Goal: Information Seeking & Learning: Learn about a topic

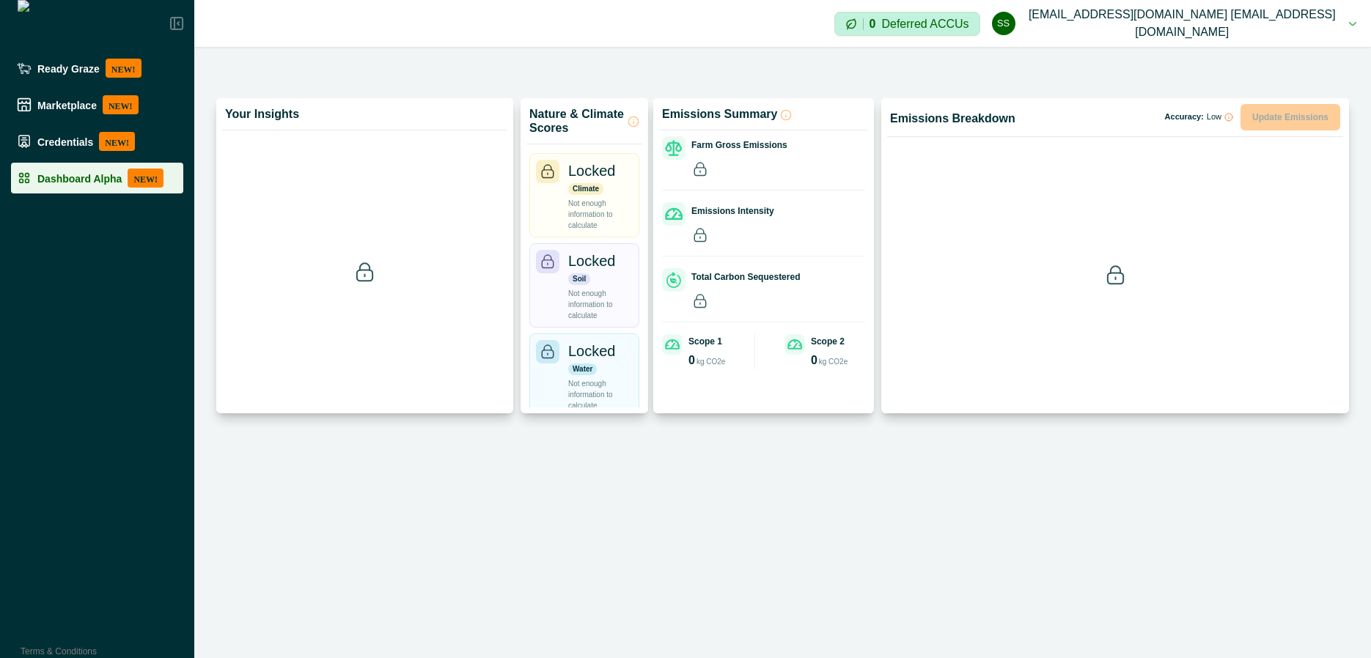
click at [74, 183] on p "Dashboard Alpha" at bounding box center [79, 178] width 84 height 12
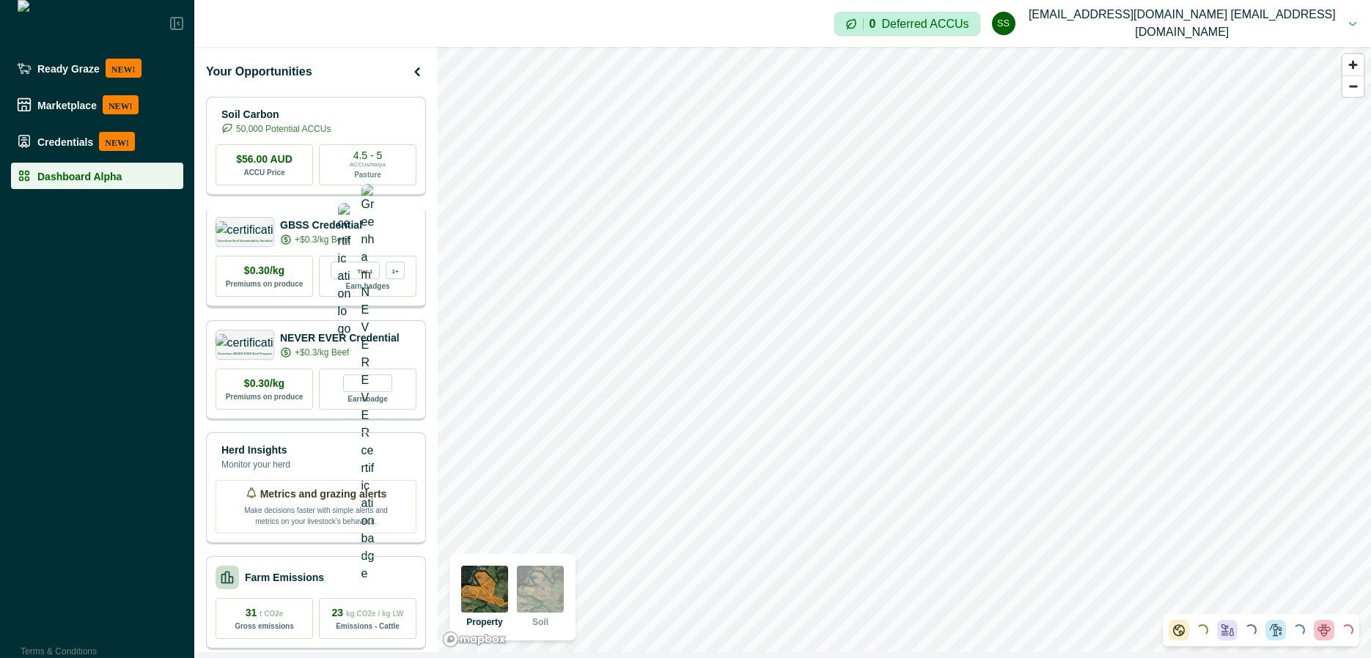
click at [341, 224] on p "GBSS Credential" at bounding box center [321, 225] width 82 height 15
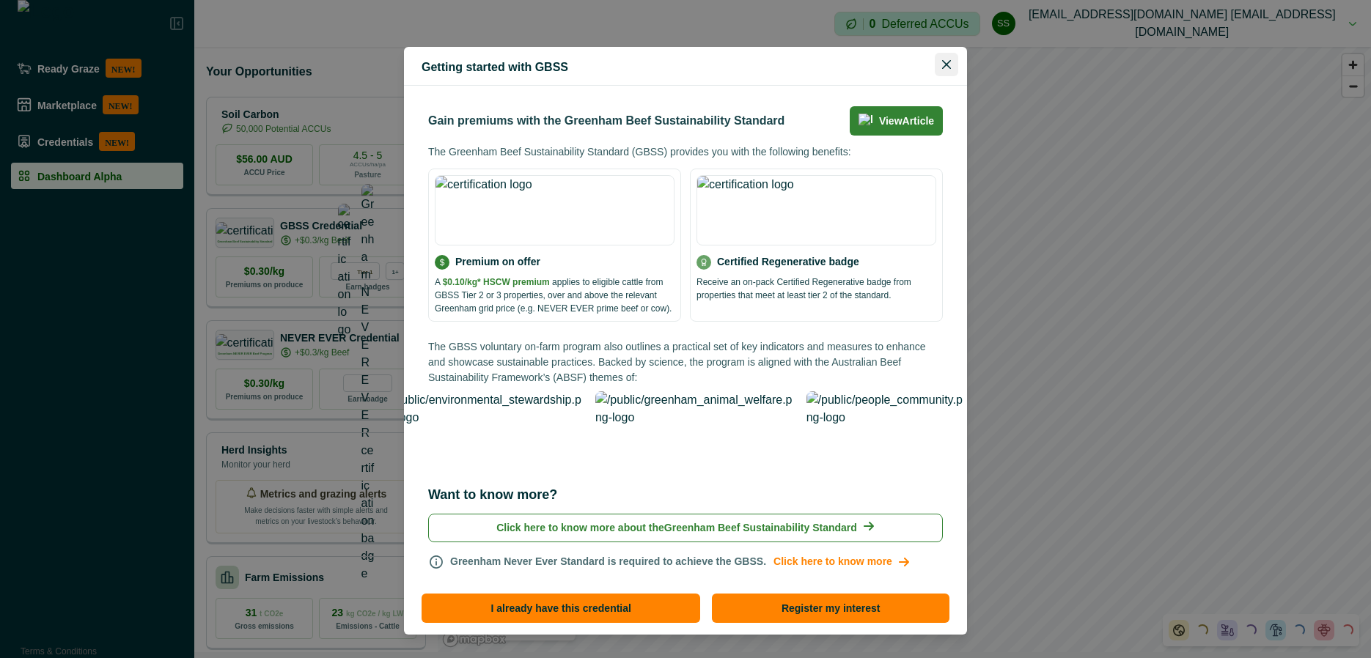
click at [954, 65] on button "Close" at bounding box center [946, 64] width 23 height 23
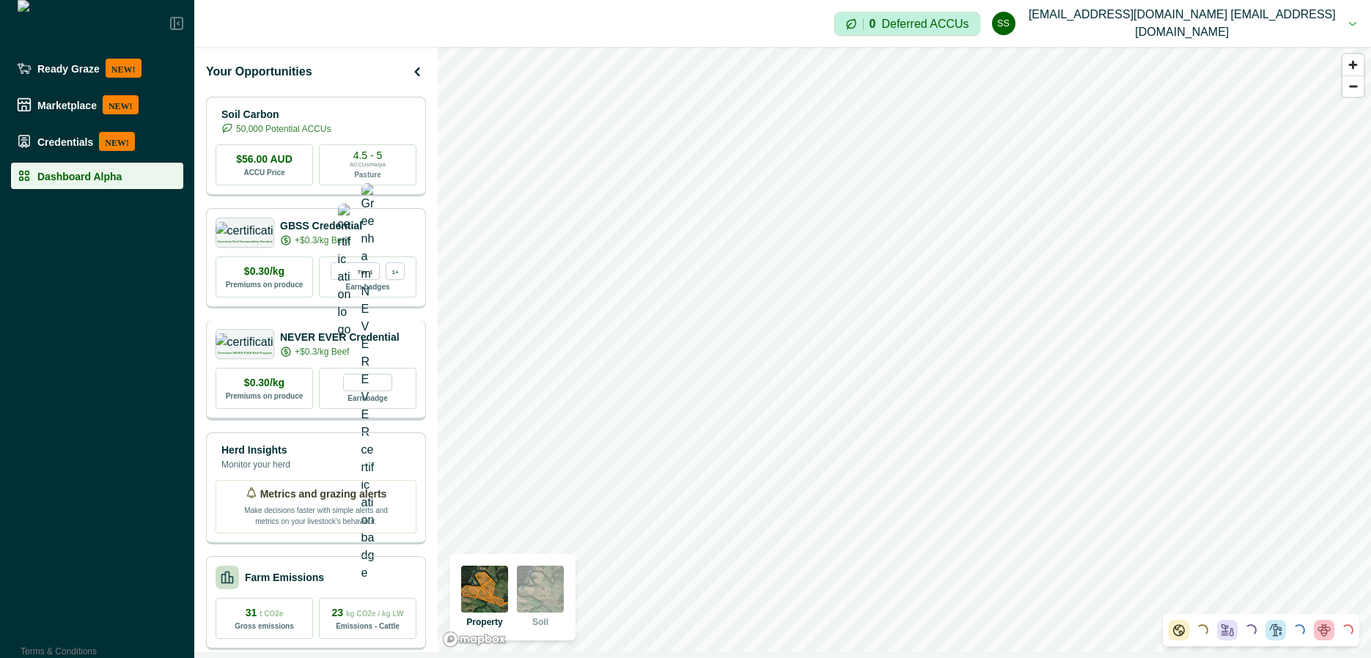
scroll to position [116, 0]
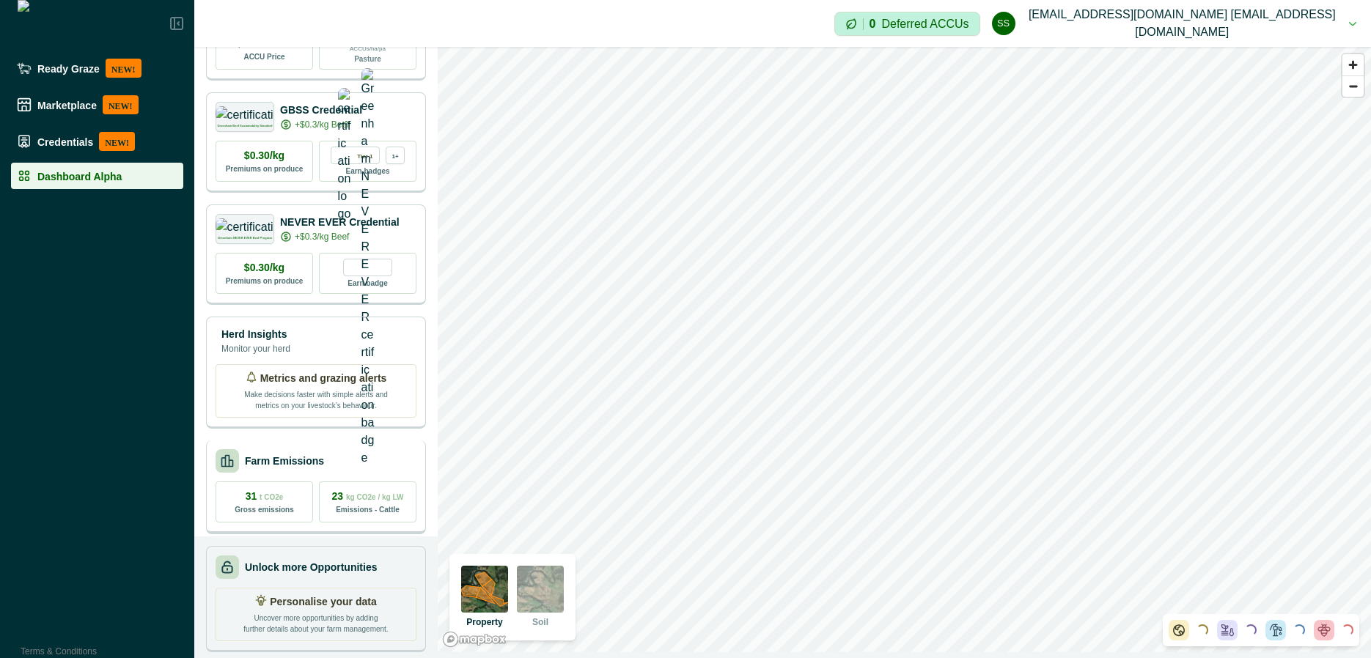
click at [354, 455] on div "Farm Emissions" at bounding box center [315, 460] width 201 height 23
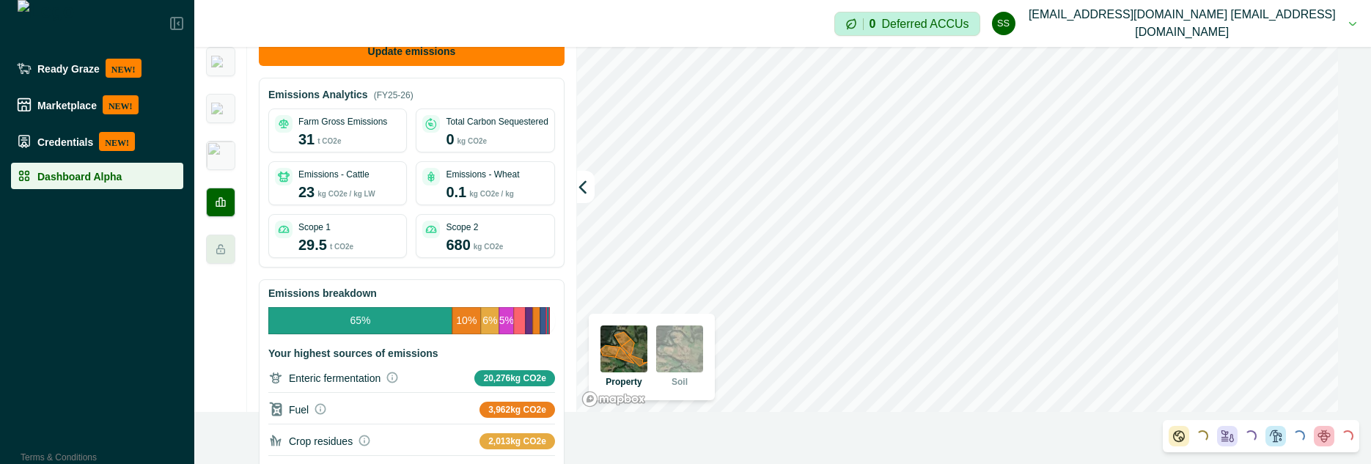
scroll to position [0, 0]
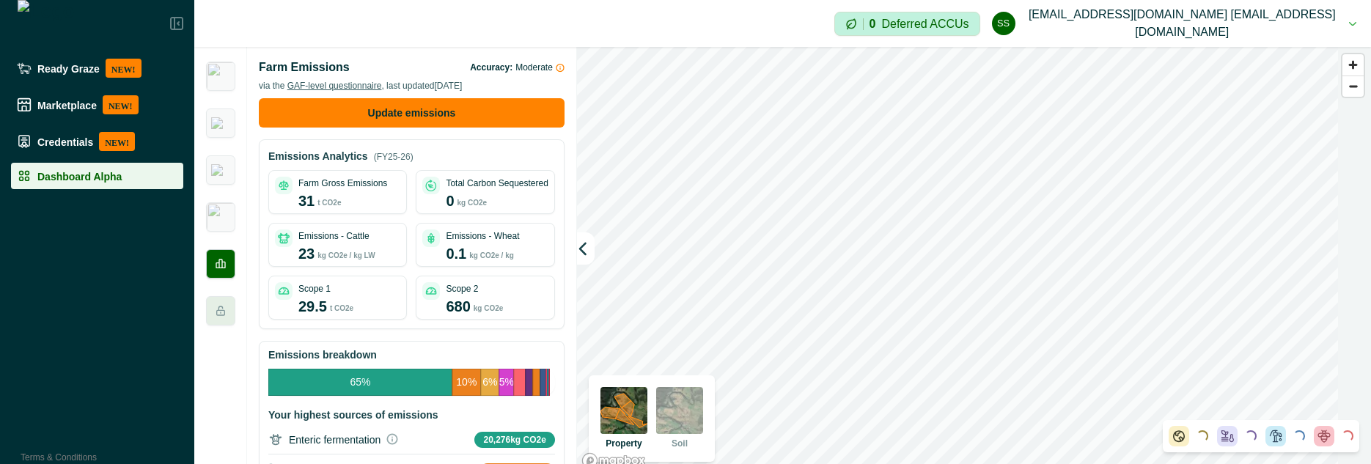
click at [561, 86] on div "Farm Emissions Accuracy: Moderate via the GAF-level questionnaire , last update…" at bounding box center [411, 260] width 329 height 427
click at [583, 239] on button "button" at bounding box center [586, 248] width 18 height 32
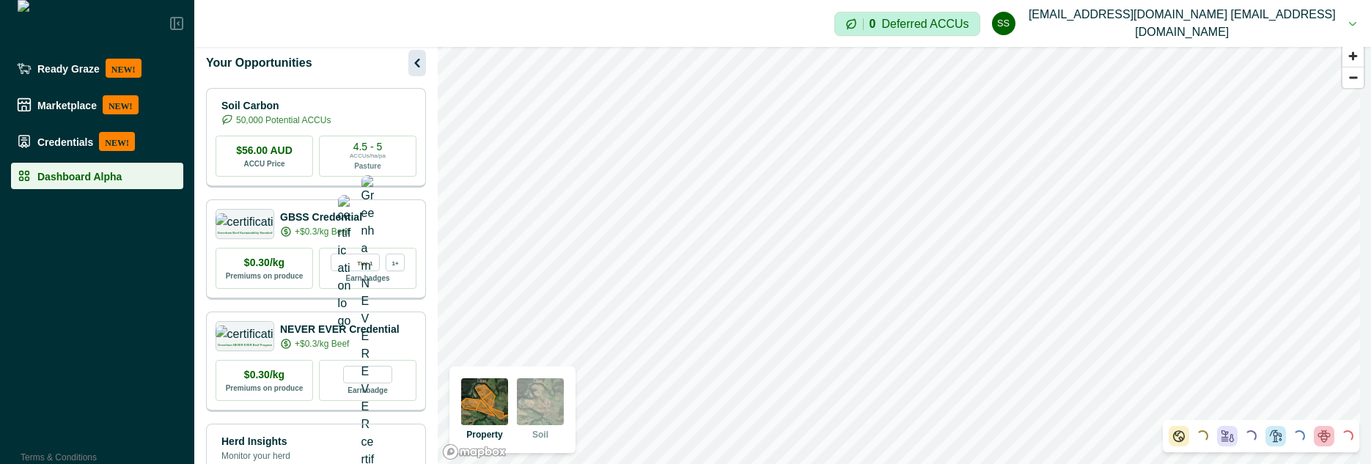
click at [416, 61] on icon "button" at bounding box center [417, 63] width 18 height 18
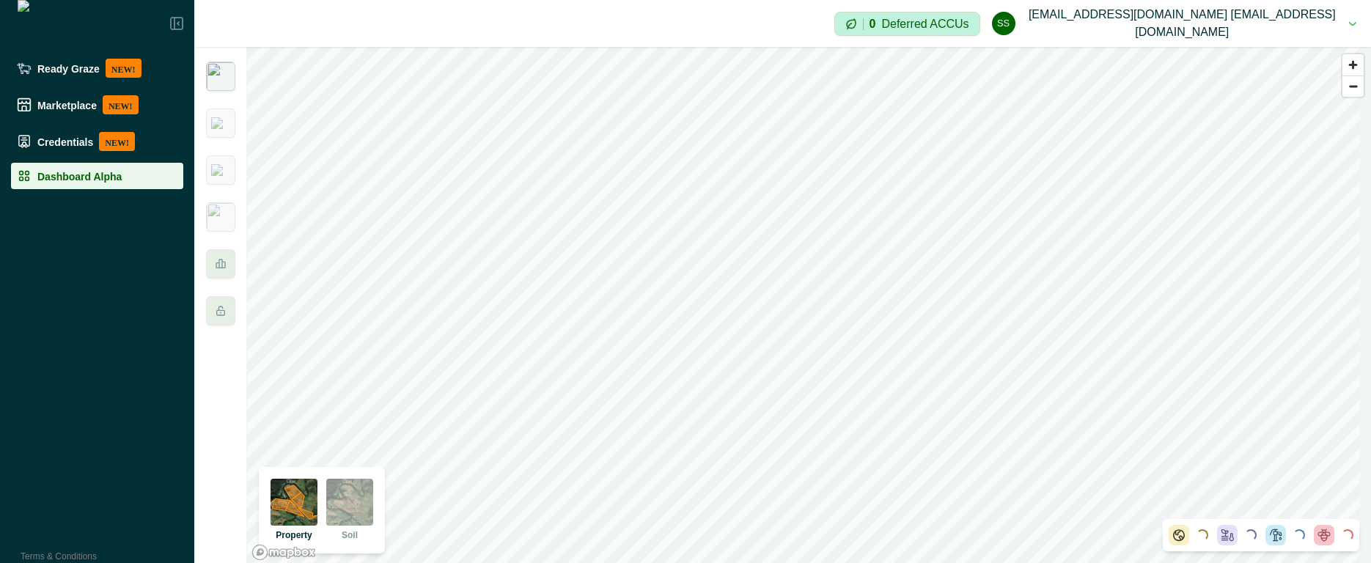
click at [218, 69] on img at bounding box center [220, 76] width 29 height 29
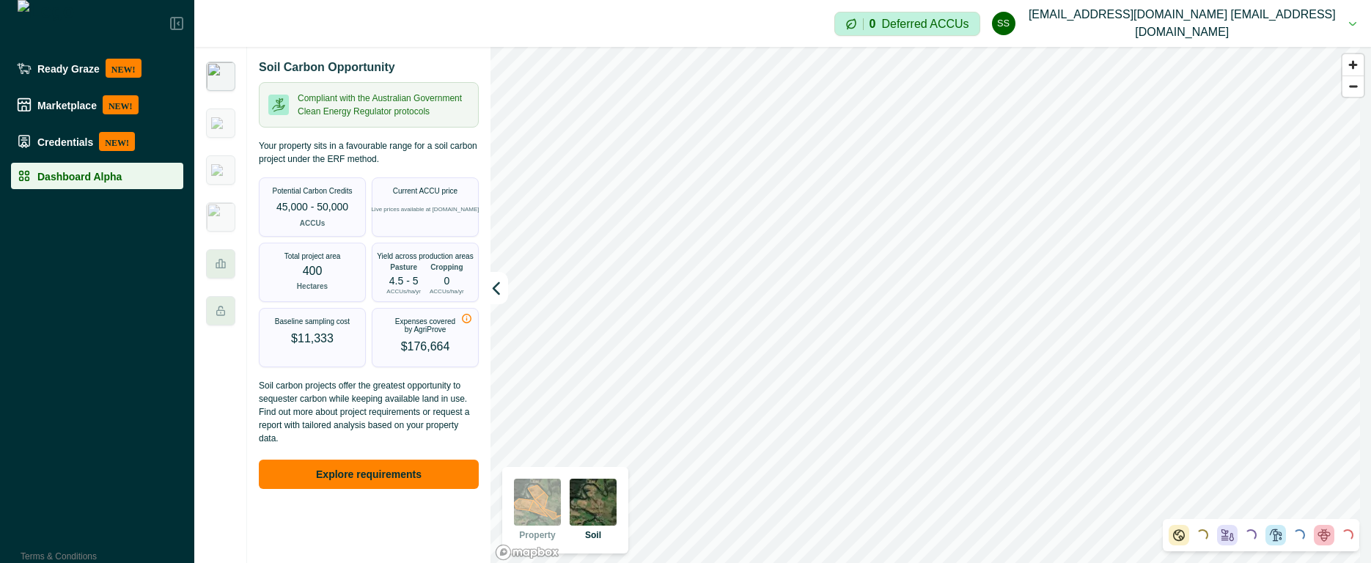
scroll to position [2, 0]
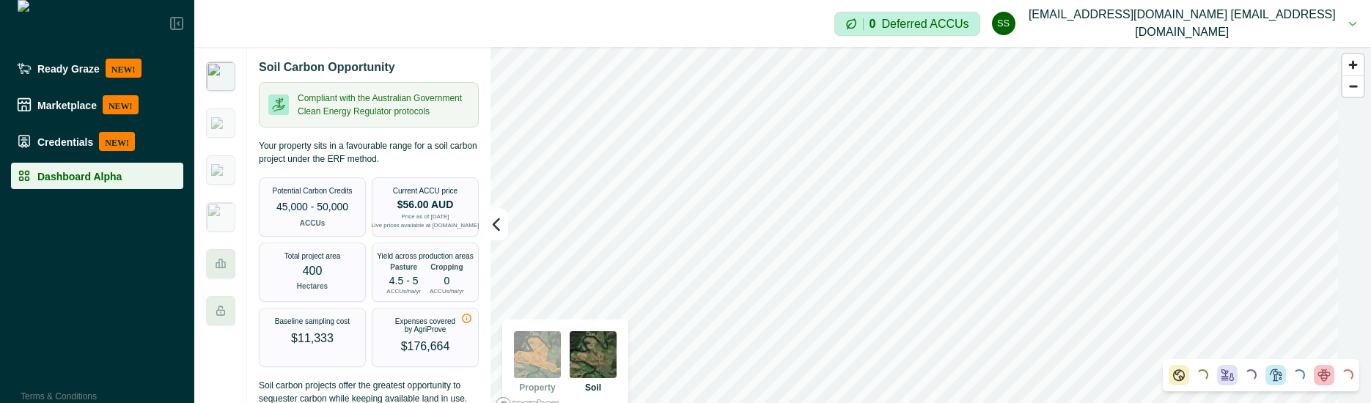
click at [484, 226] on div "Soil Carbon Opportunity Compliant with the Australian Government Clean Energy R…" at bounding box center [368, 232] width 243 height 371
click at [493, 226] on icon "button" at bounding box center [496, 224] width 6 height 11
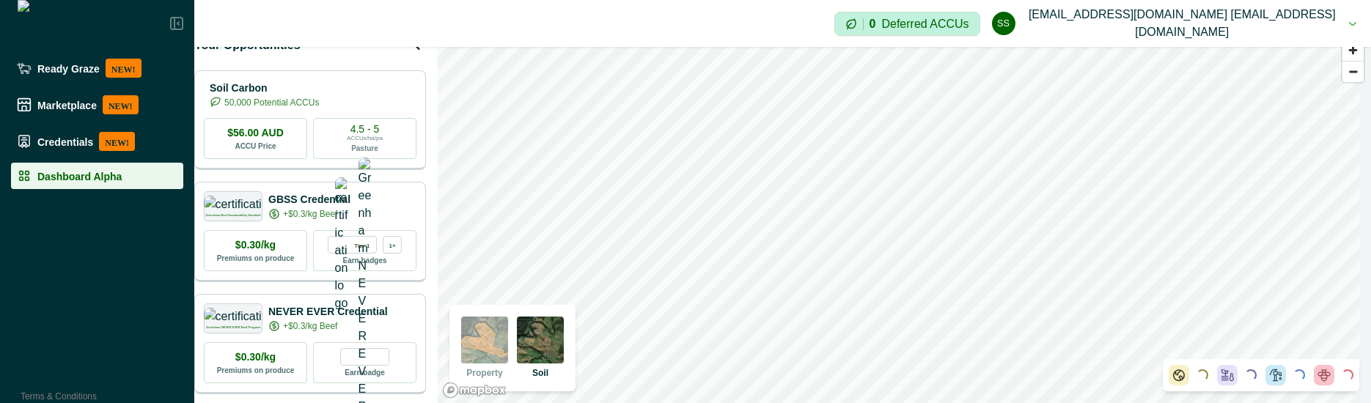
scroll to position [0, 0]
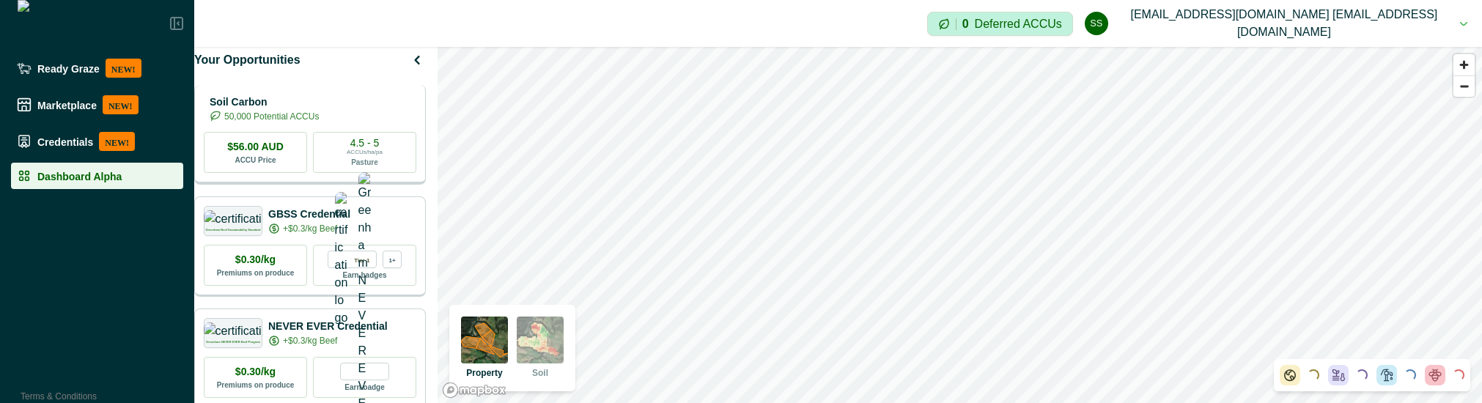
click at [314, 110] on p "Soil Carbon" at bounding box center [264, 102] width 109 height 15
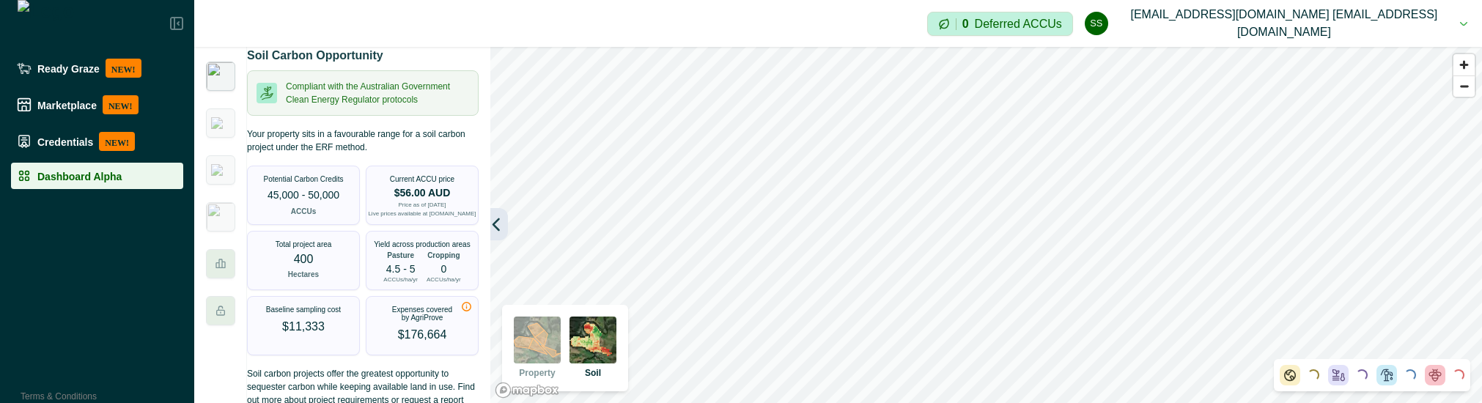
click at [498, 227] on icon "button" at bounding box center [496, 224] width 15 height 15
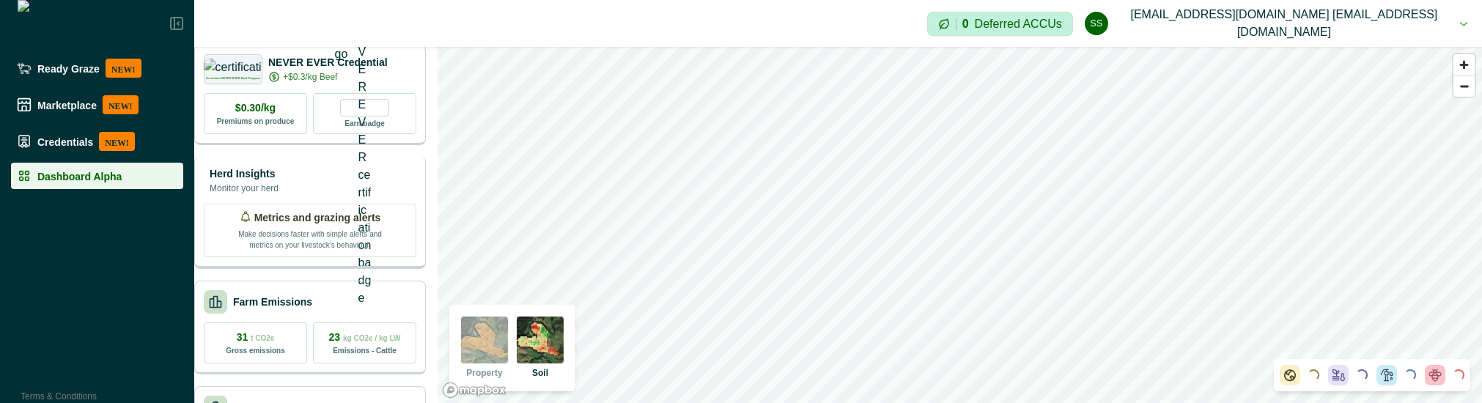
scroll to position [377, 0]
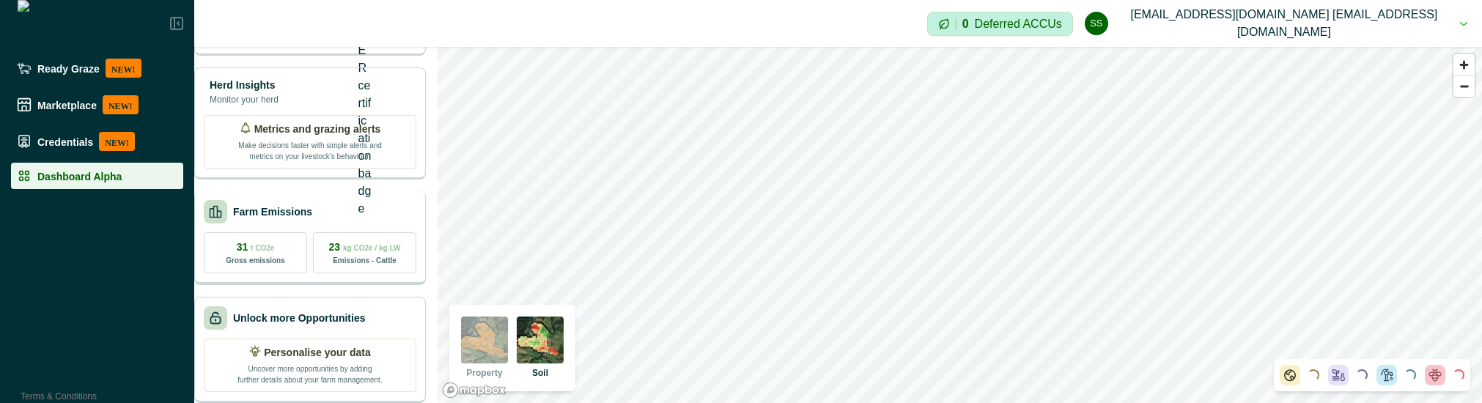
click at [350, 200] on div "Farm Emissions" at bounding box center [310, 211] width 213 height 23
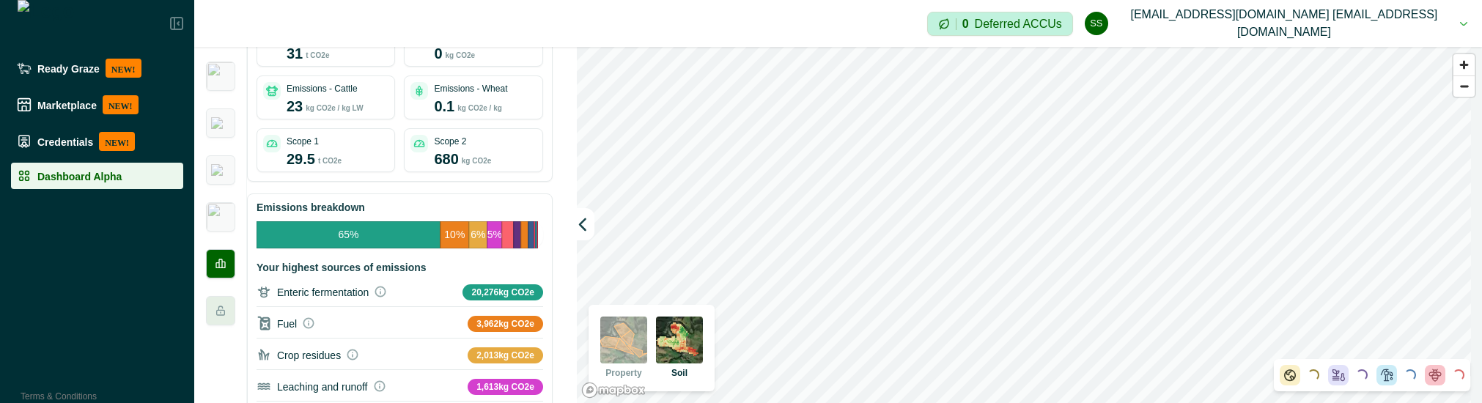
scroll to position [325, 0]
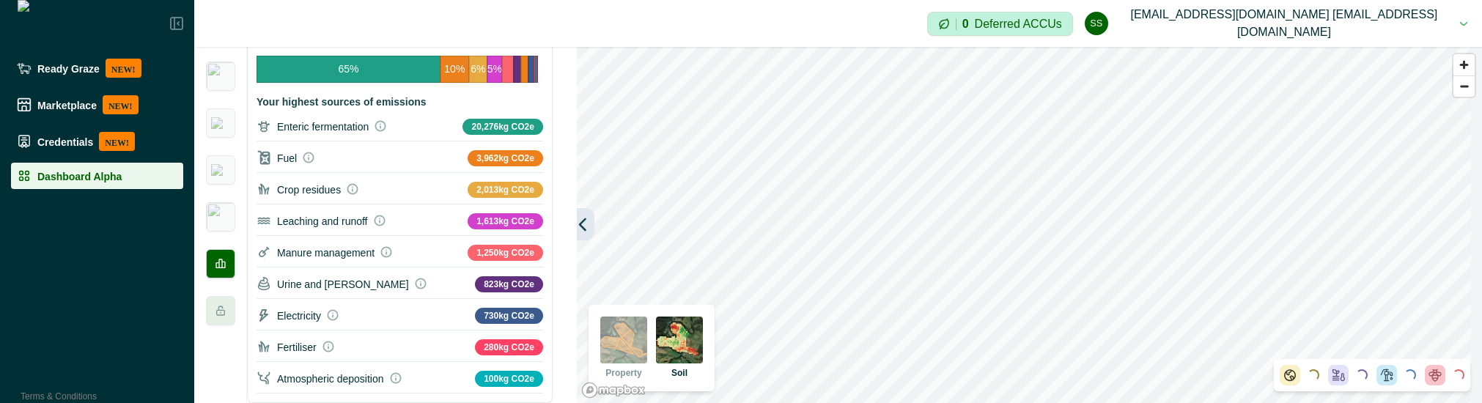
click at [586, 225] on icon "button" at bounding box center [582, 224] width 15 height 15
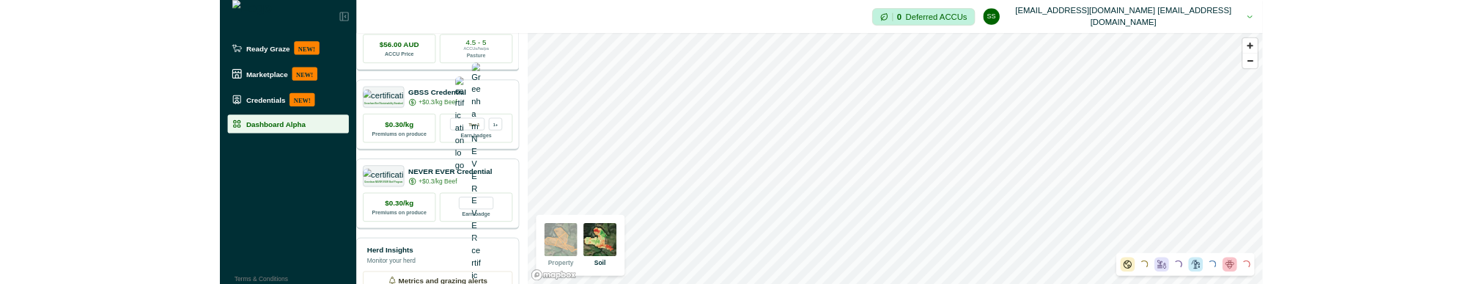
scroll to position [0, 0]
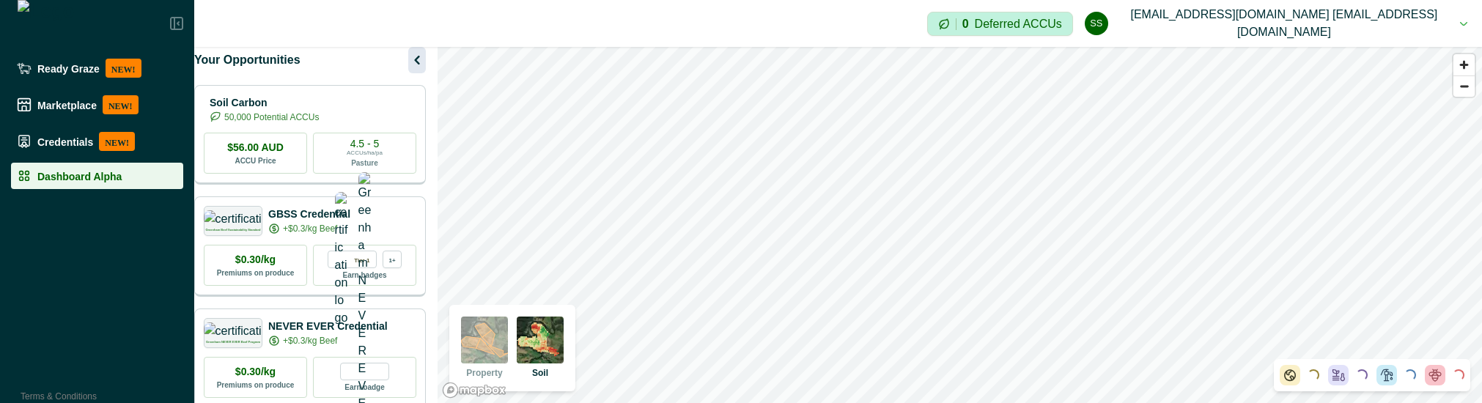
click at [408, 69] on icon "button" at bounding box center [417, 60] width 18 height 18
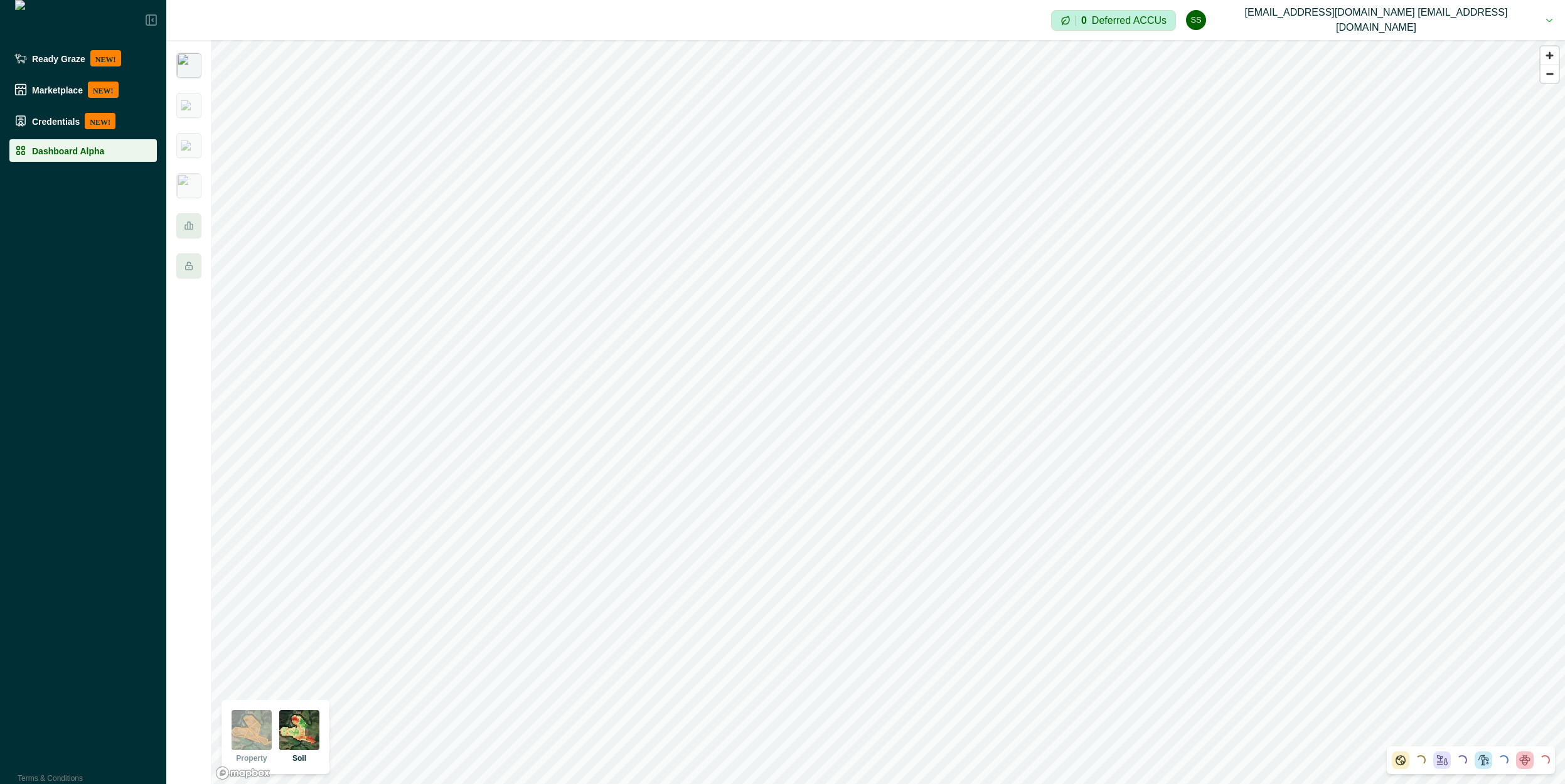
click at [198, 69] on img at bounding box center [188, 65] width 25 height 25
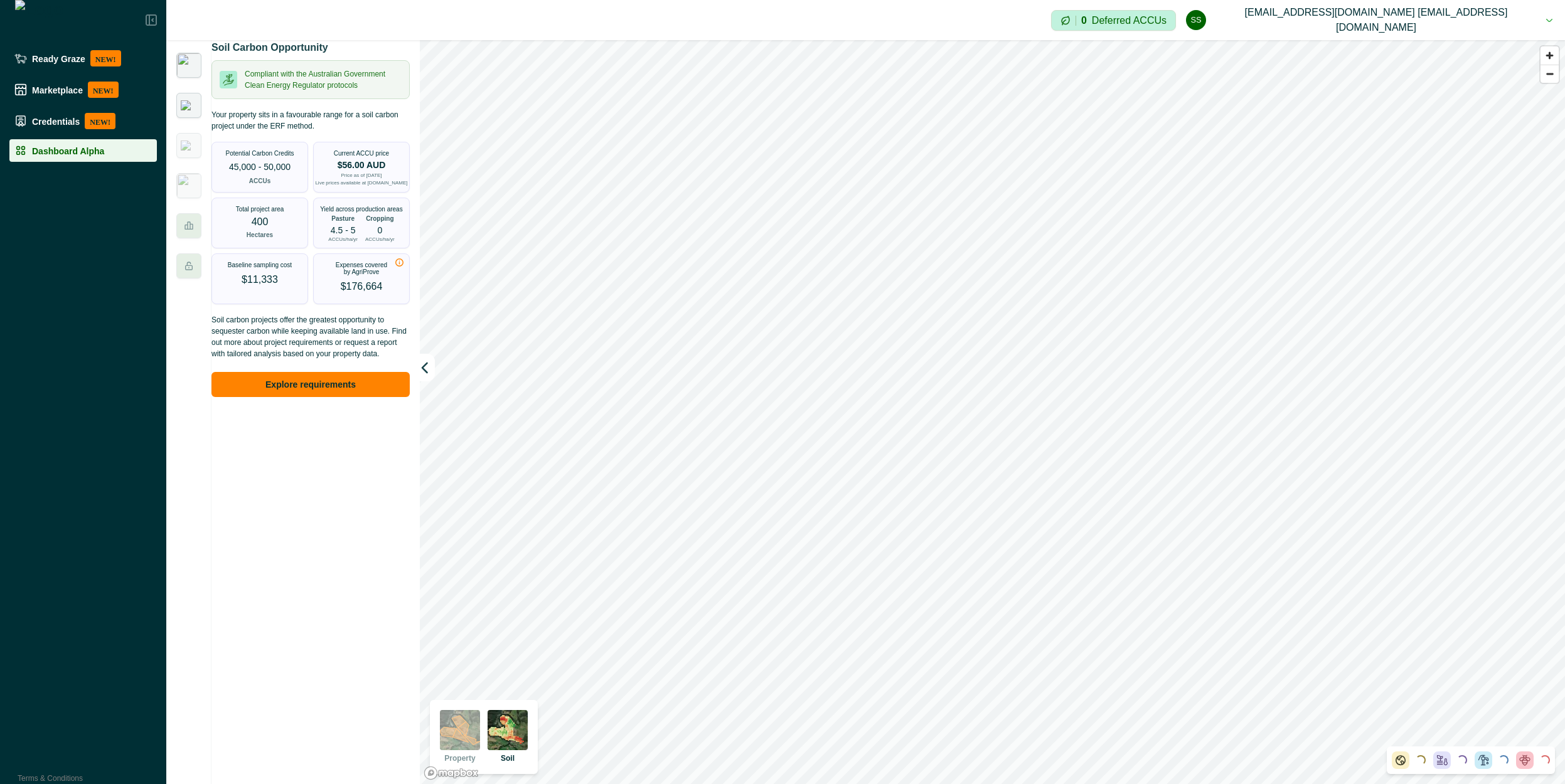
click at [184, 114] on div at bounding box center [188, 104] width 25 height 25
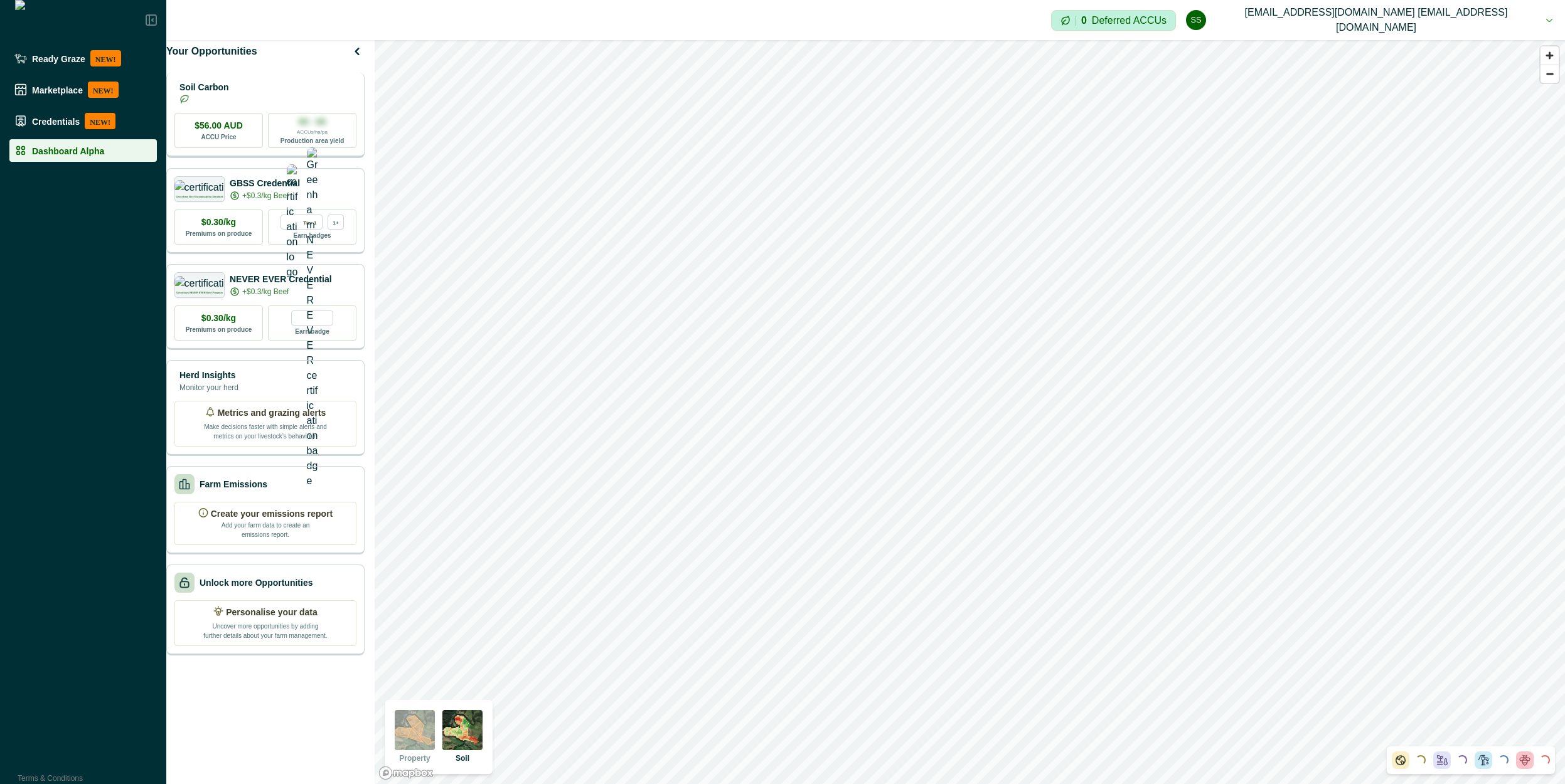
click at [272, 105] on div "Soil Carbon" at bounding box center [265, 92] width 182 height 25
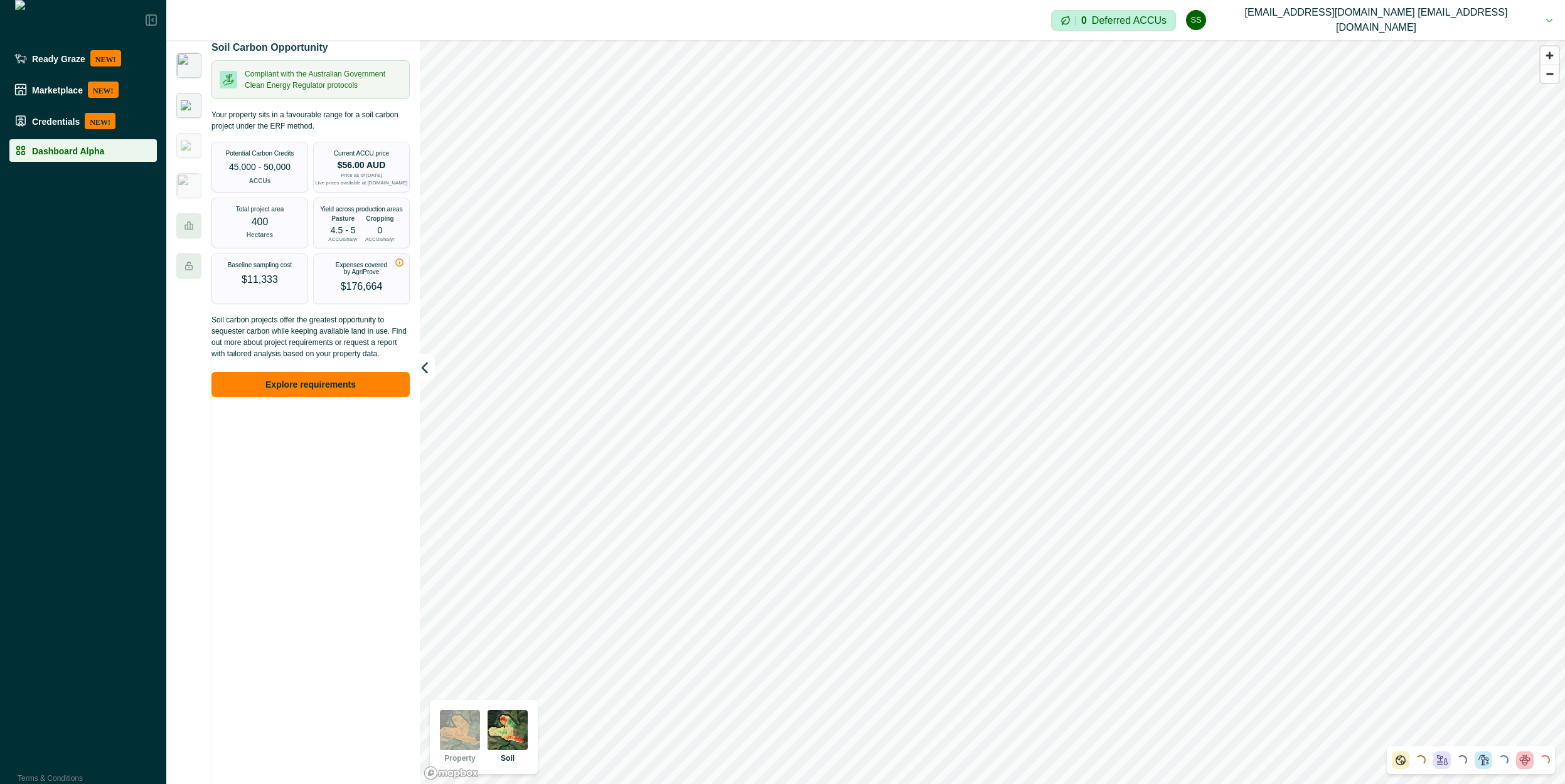
click at [184, 110] on img at bounding box center [188, 105] width 16 height 10
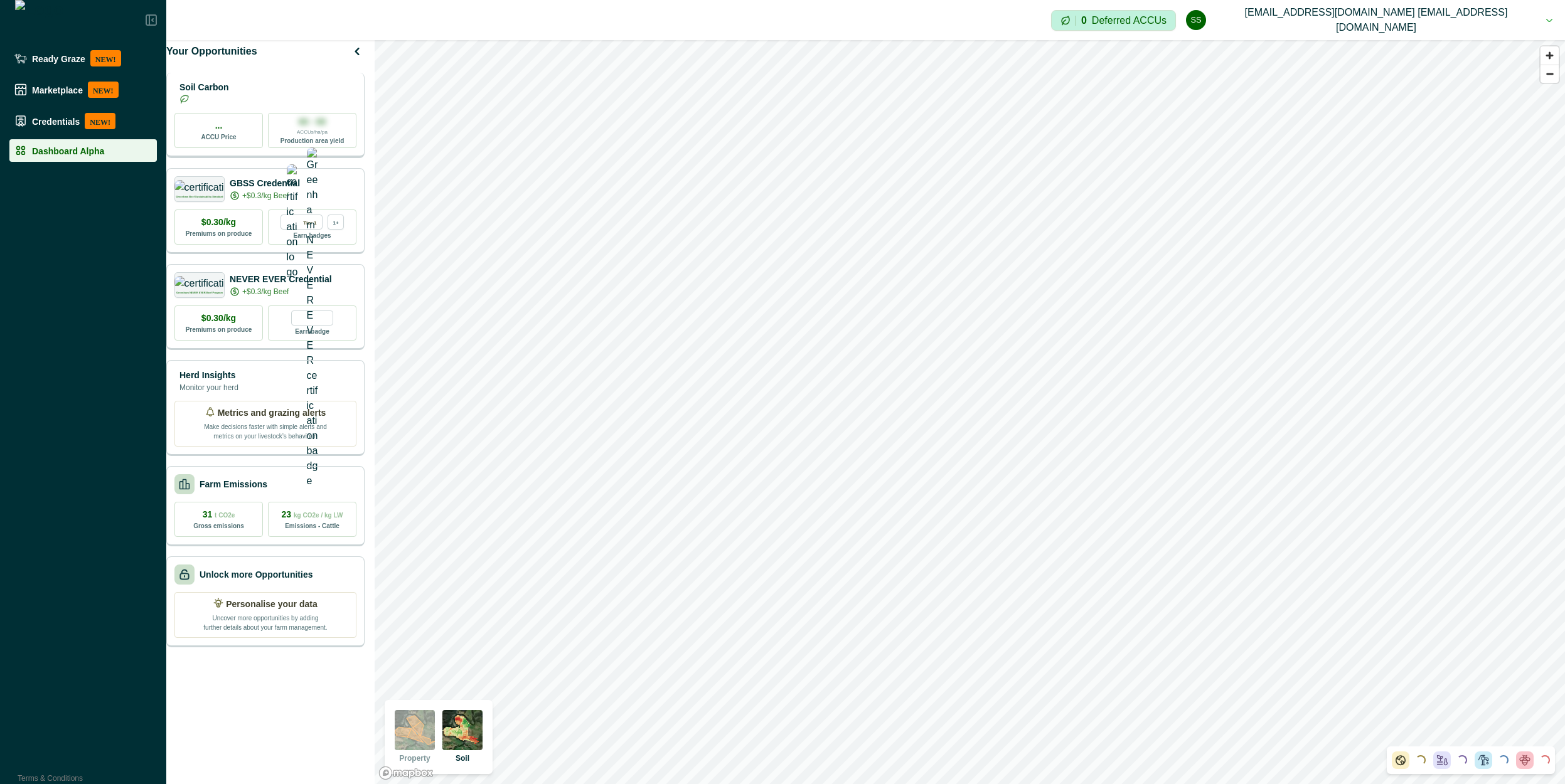
click at [246, 119] on div "Soil Carbon ... ACCU Price 00 - 00 ACCUs/ha/pa Production area yield" at bounding box center [265, 116] width 199 height 86
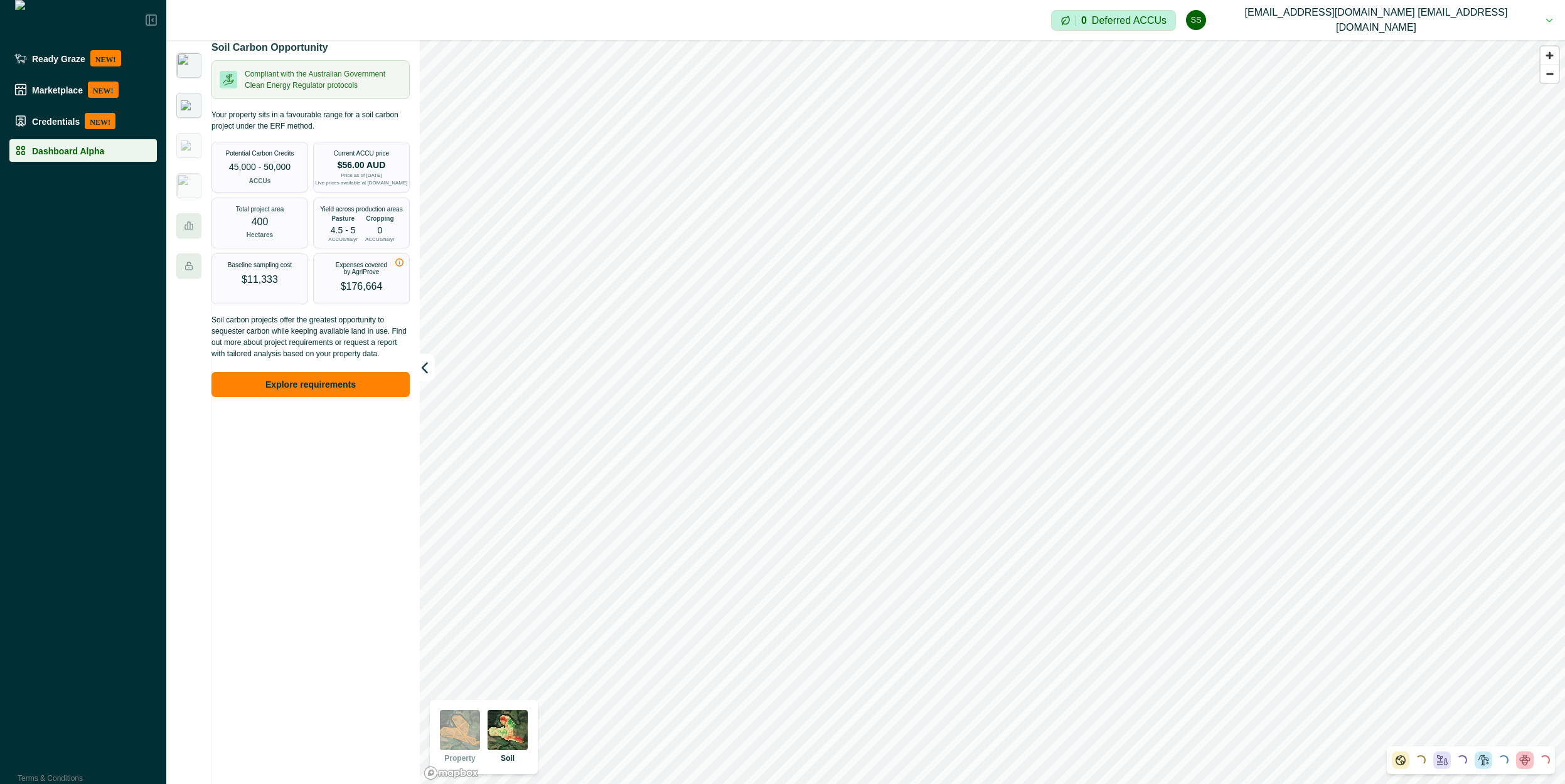
click at [194, 110] on img at bounding box center [188, 105] width 16 height 10
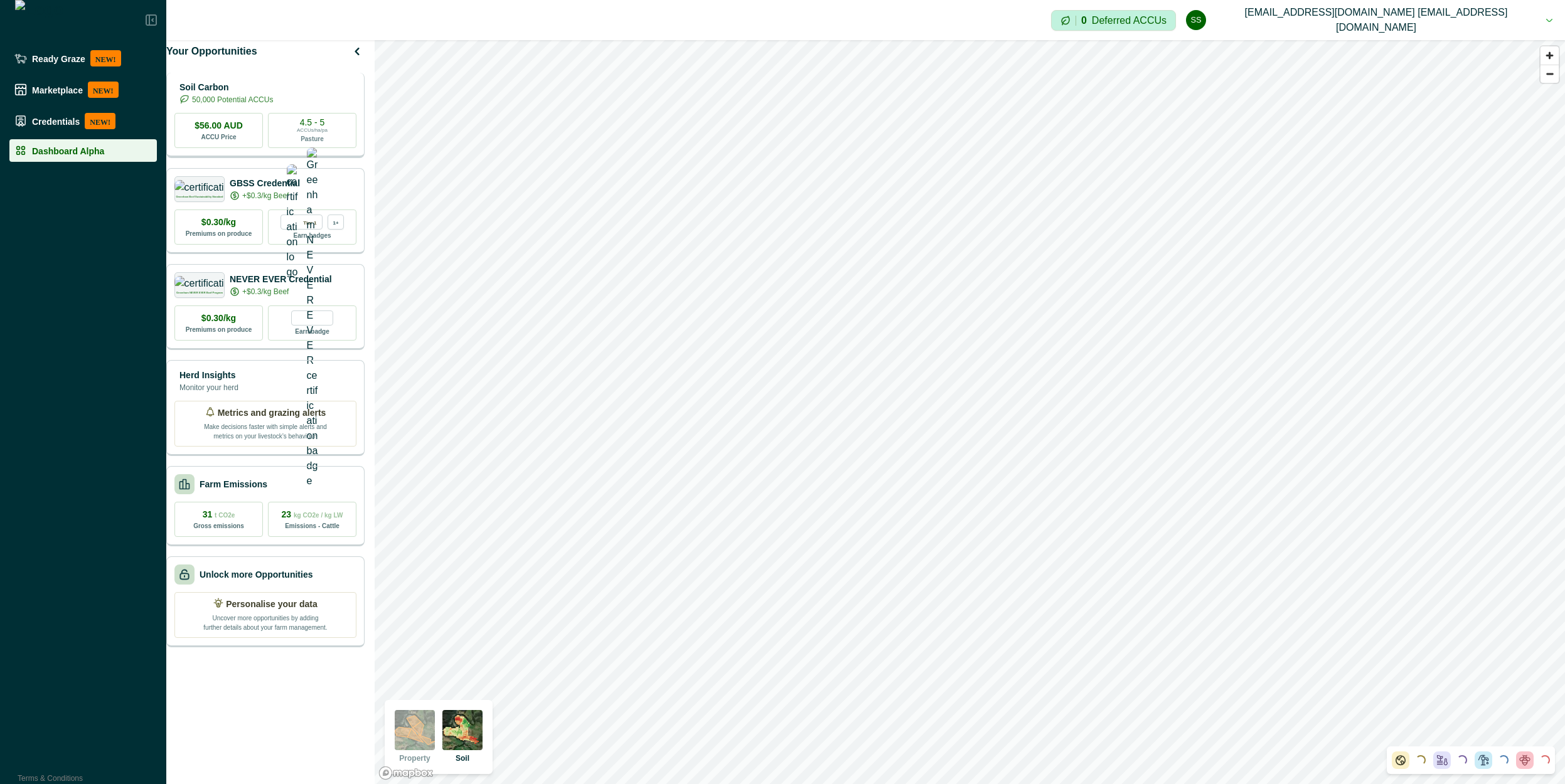
click at [236, 105] on p "50,000 Potential ACCUs" at bounding box center [232, 99] width 81 height 11
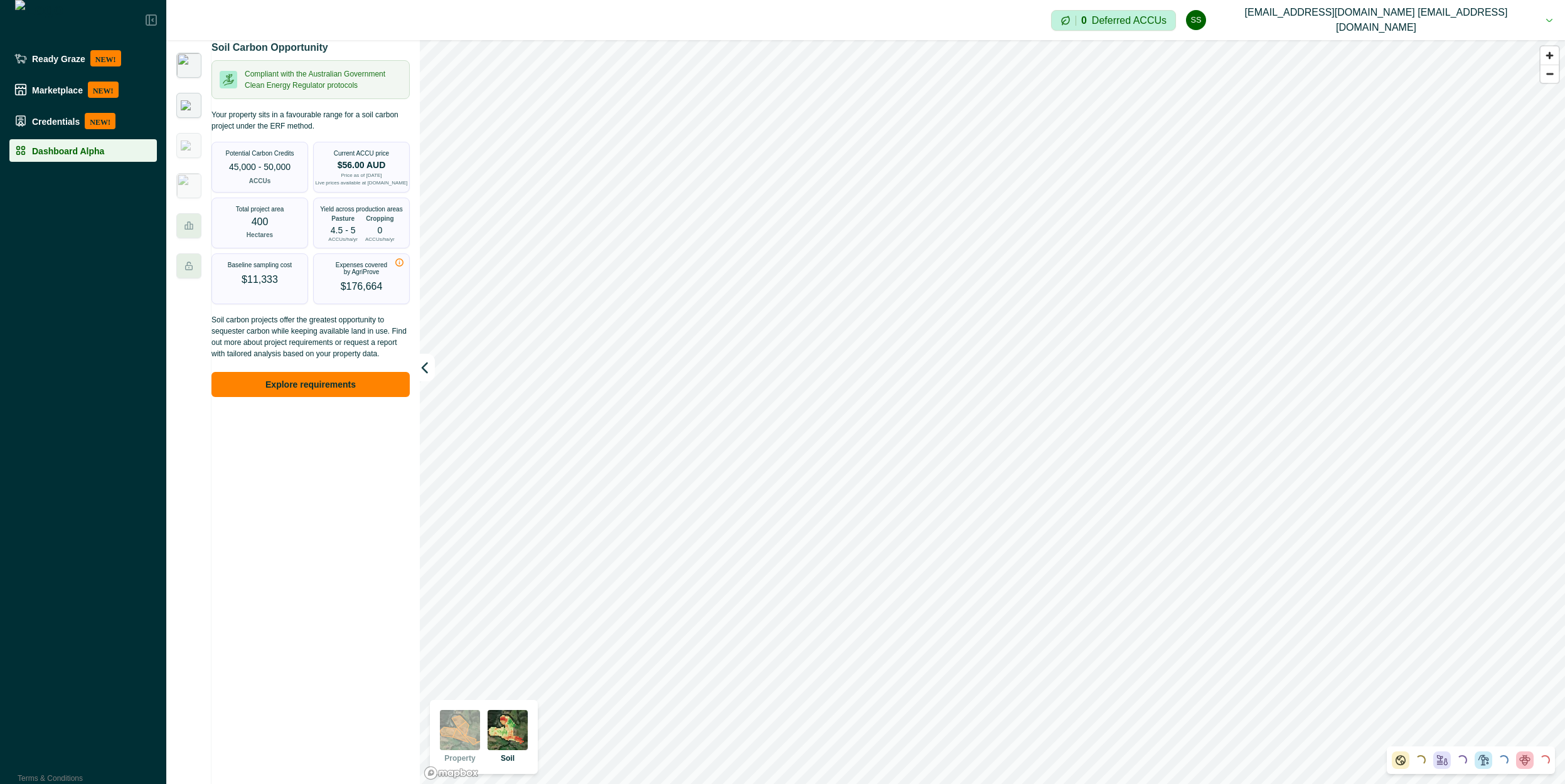
click at [176, 104] on div at bounding box center [188, 104] width 25 height 25
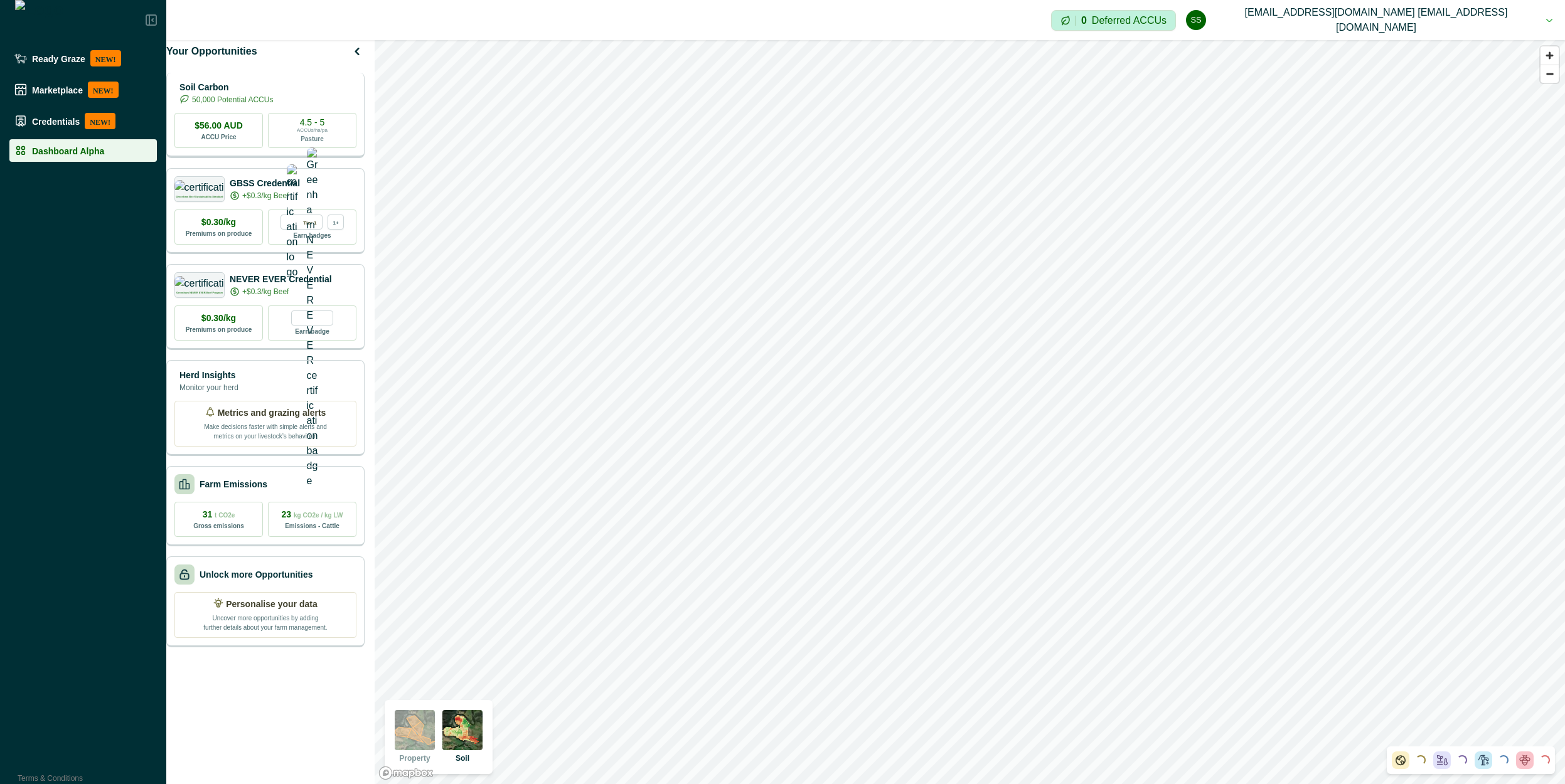
click at [241, 94] on p "Soil Carbon" at bounding box center [226, 87] width 93 height 13
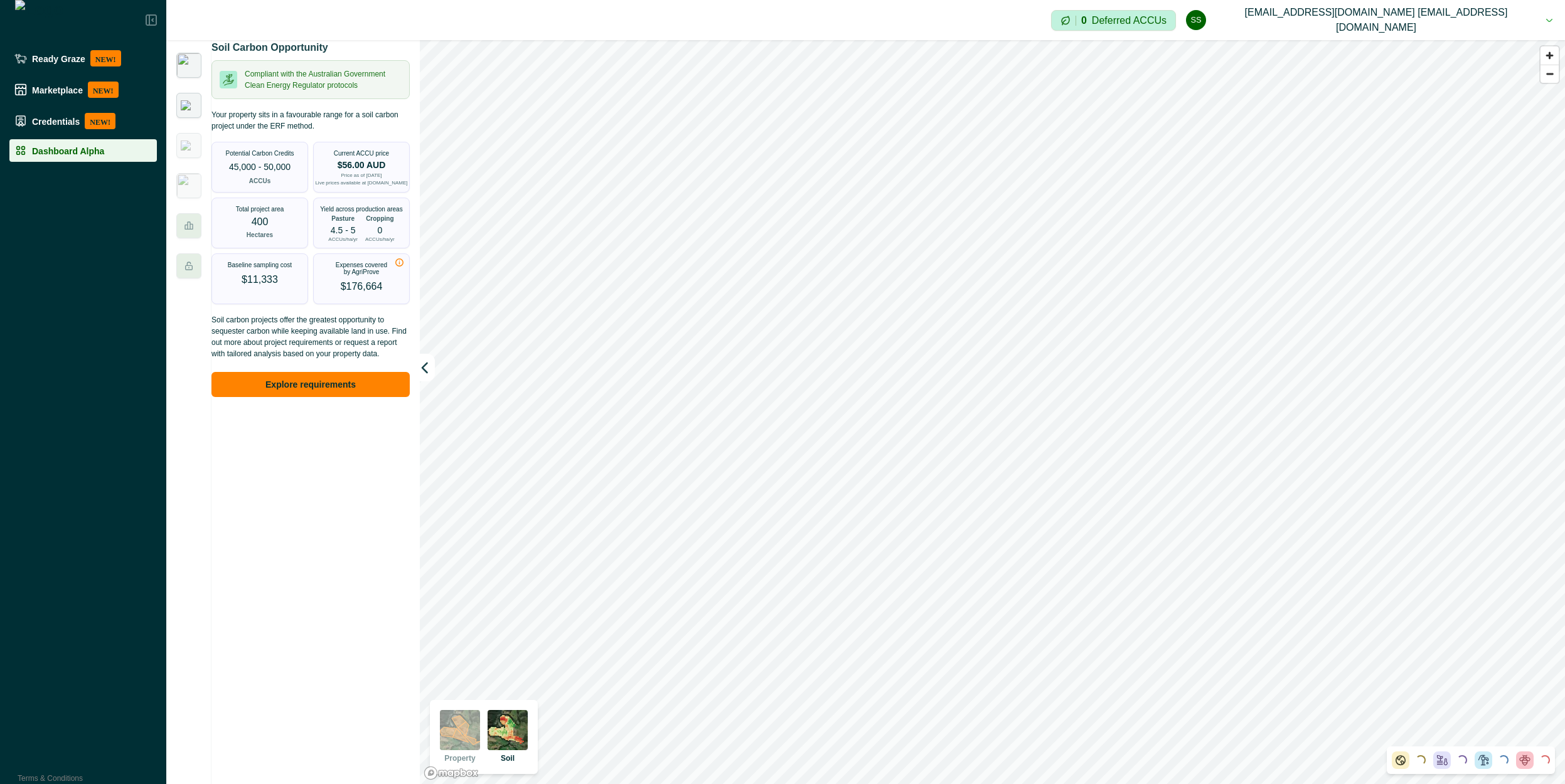
click at [193, 107] on img at bounding box center [188, 105] width 16 height 10
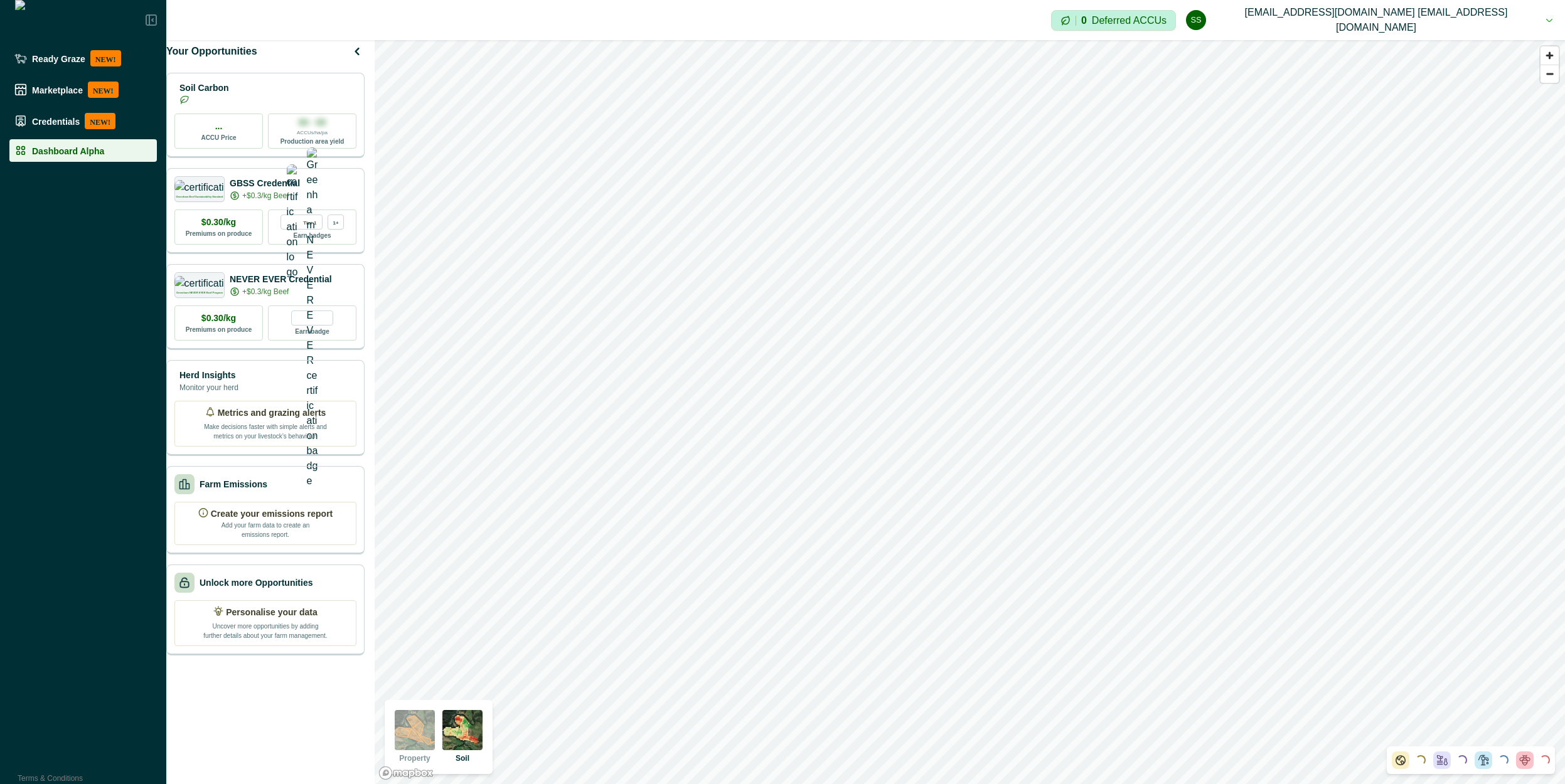
click at [186, 59] on p "Your Opportunities" at bounding box center [211, 51] width 91 height 15
click at [259, 105] on p "50,000 Potential ACCUs" at bounding box center [232, 99] width 81 height 11
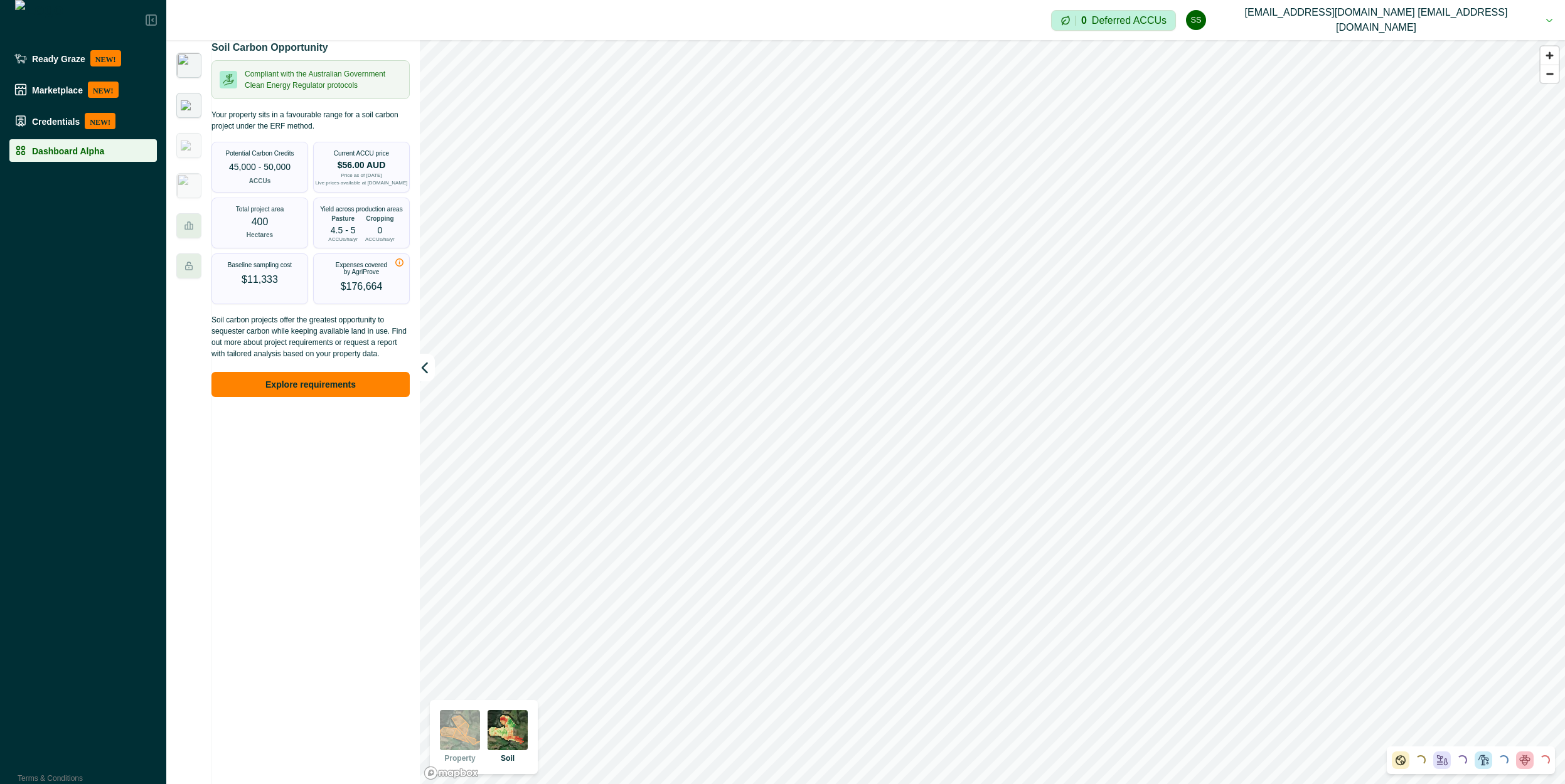
click at [191, 97] on div at bounding box center [188, 104] width 25 height 25
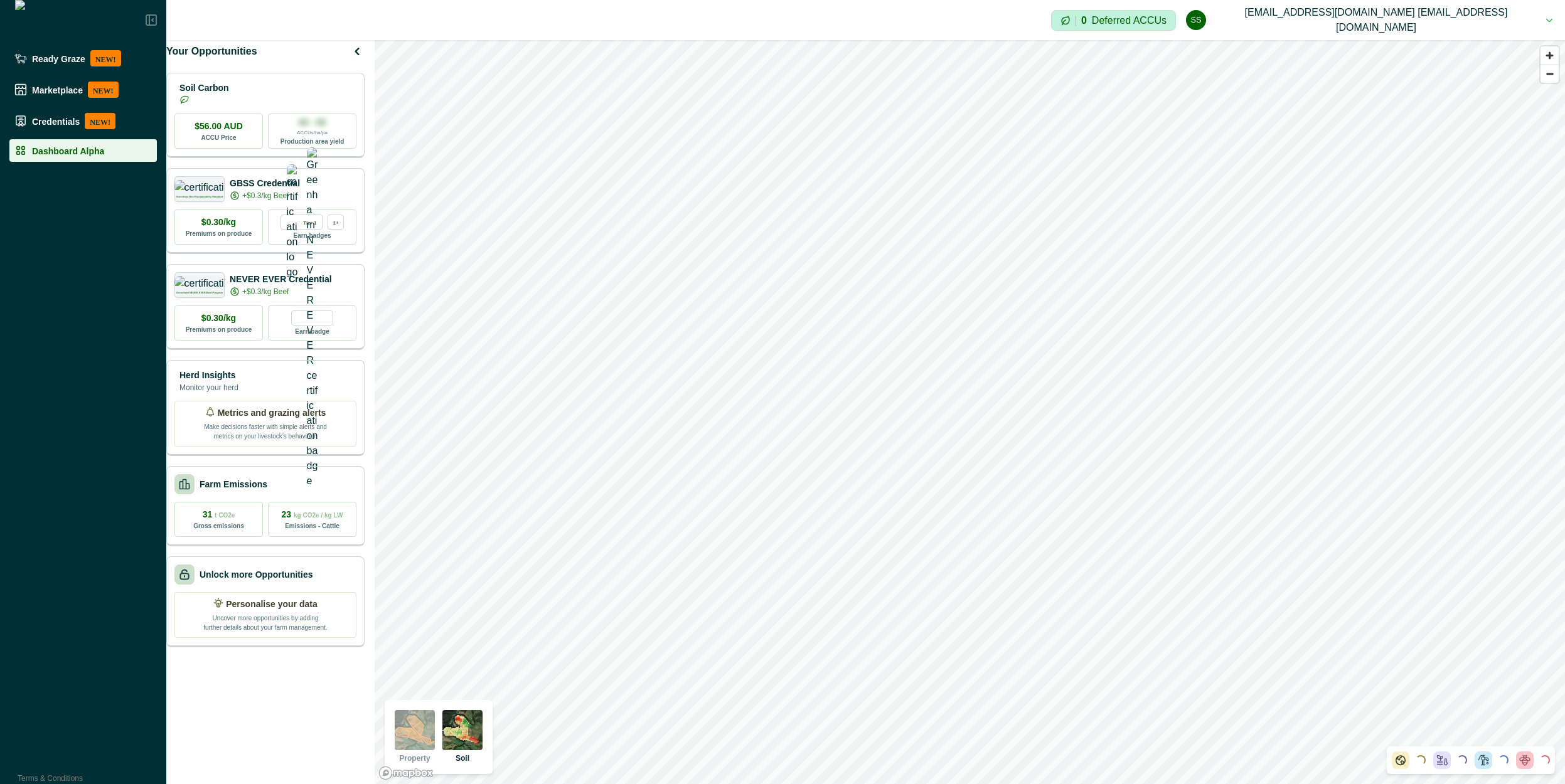
click at [191, 76] on div "Your Opportunities Soil Carbon $56.00 AUD ACCU Price 00 - 00 ACCUs/ha/pa Produc…" at bounding box center [269, 412] width 205 height 744
click at [233, 94] on p "Soil Carbon" at bounding box center [226, 87] width 93 height 13
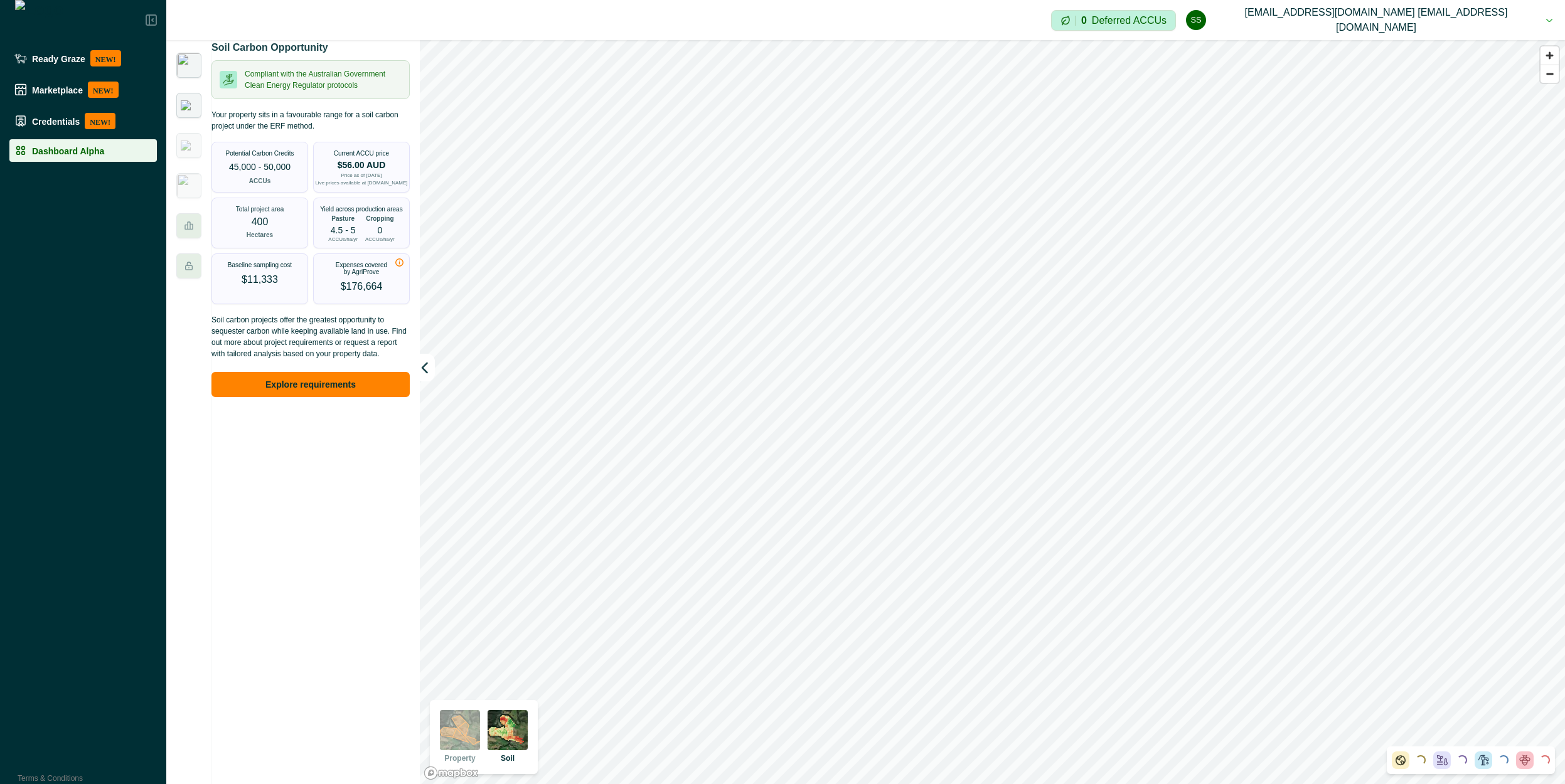
click at [187, 100] on img at bounding box center [188, 105] width 16 height 10
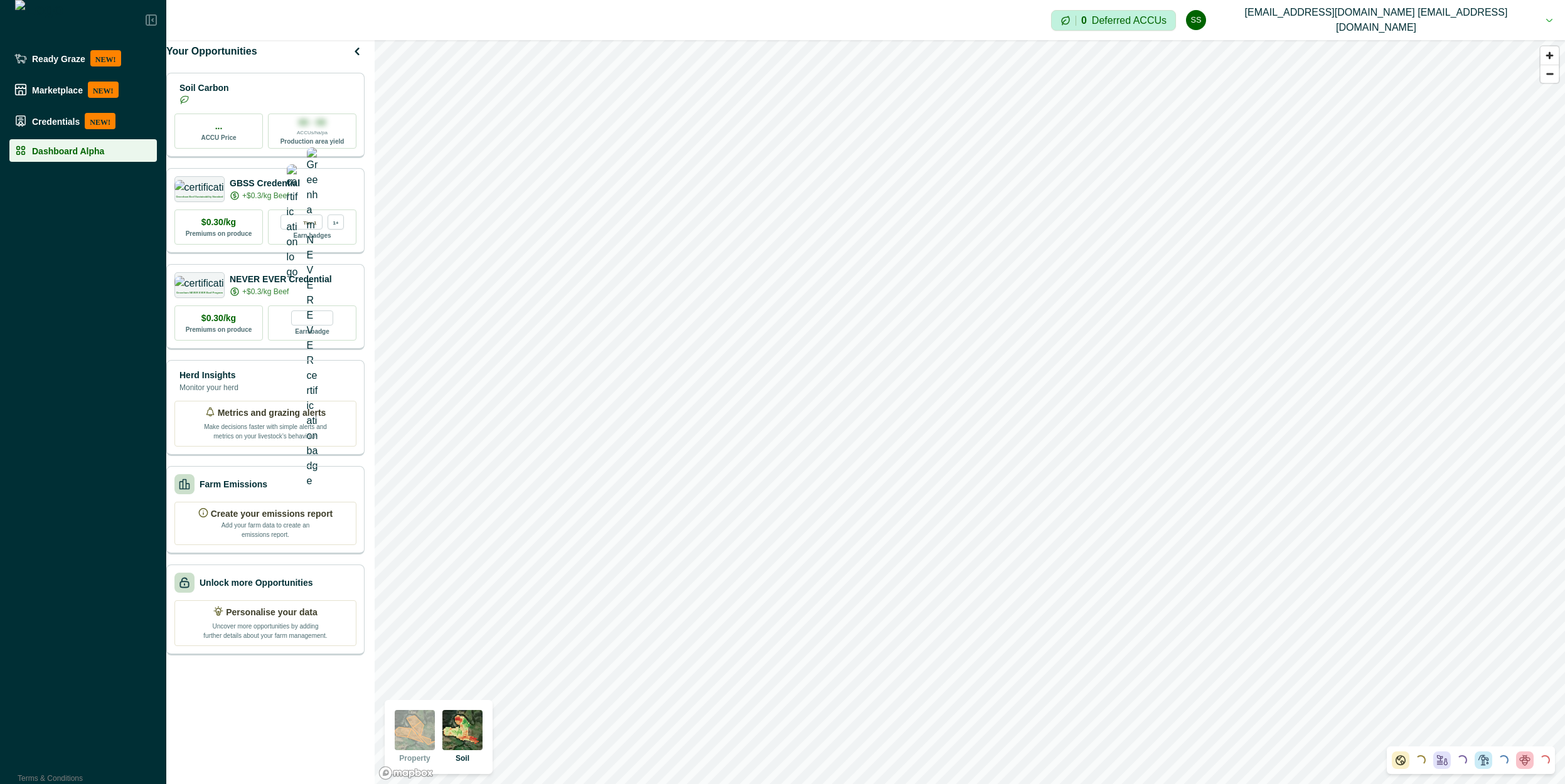
click at [201, 59] on p "Your Opportunities" at bounding box center [211, 51] width 91 height 15
click at [245, 104] on p "50,000 Potential ACCUs" at bounding box center [232, 99] width 81 height 11
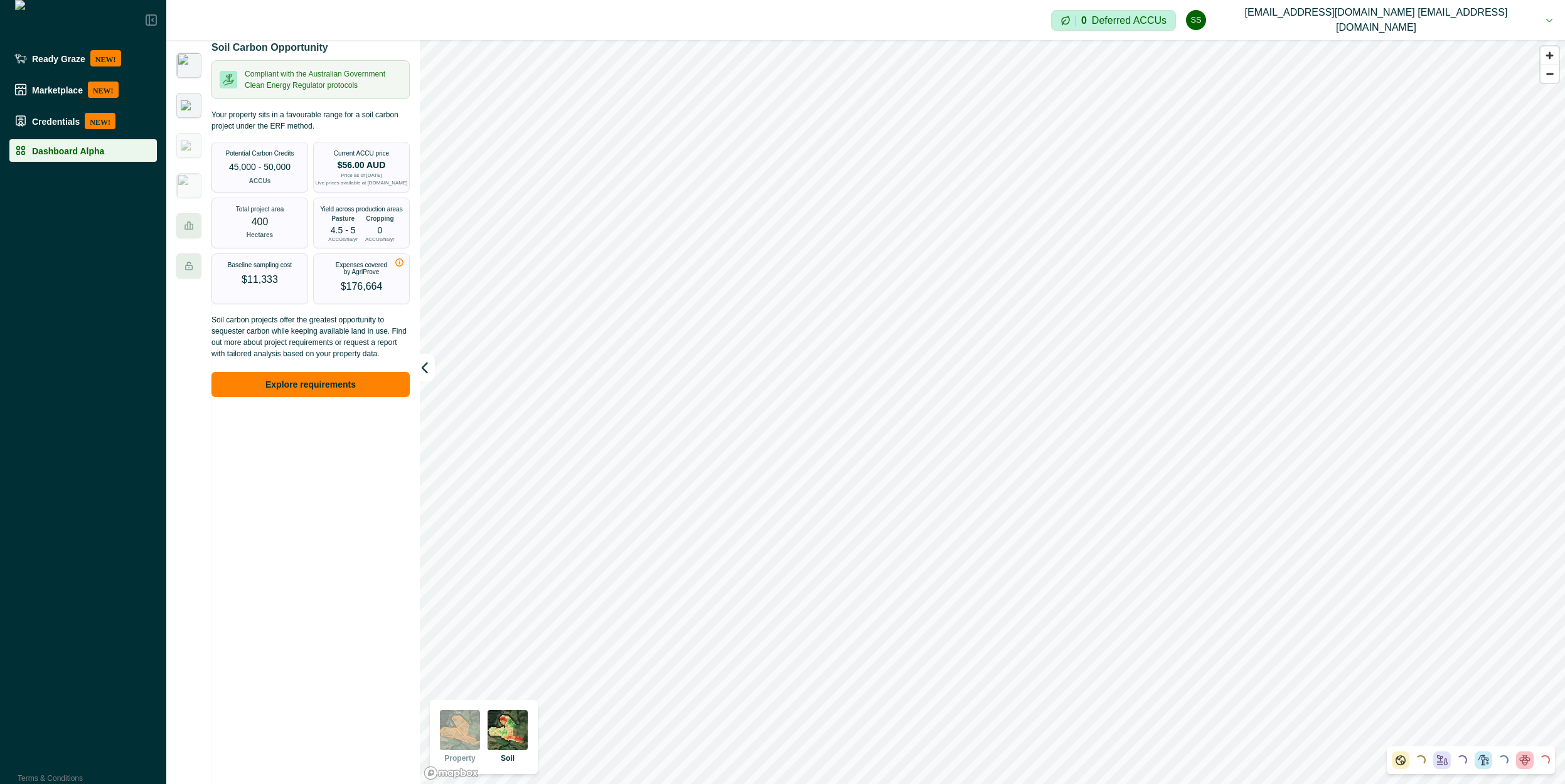
click at [196, 107] on img at bounding box center [188, 105] width 16 height 10
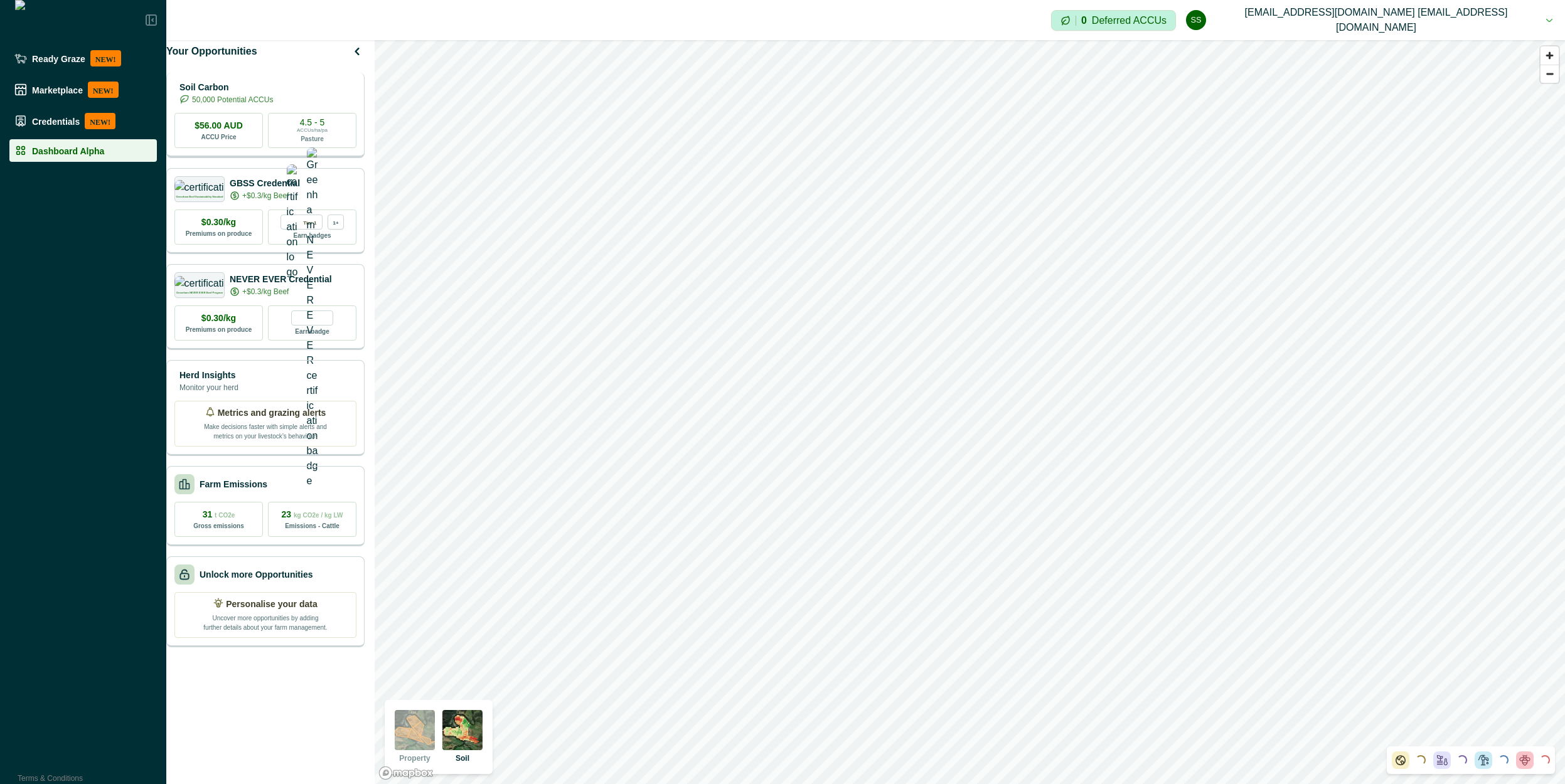
click at [226, 94] on p "Soil Carbon" at bounding box center [226, 87] width 93 height 13
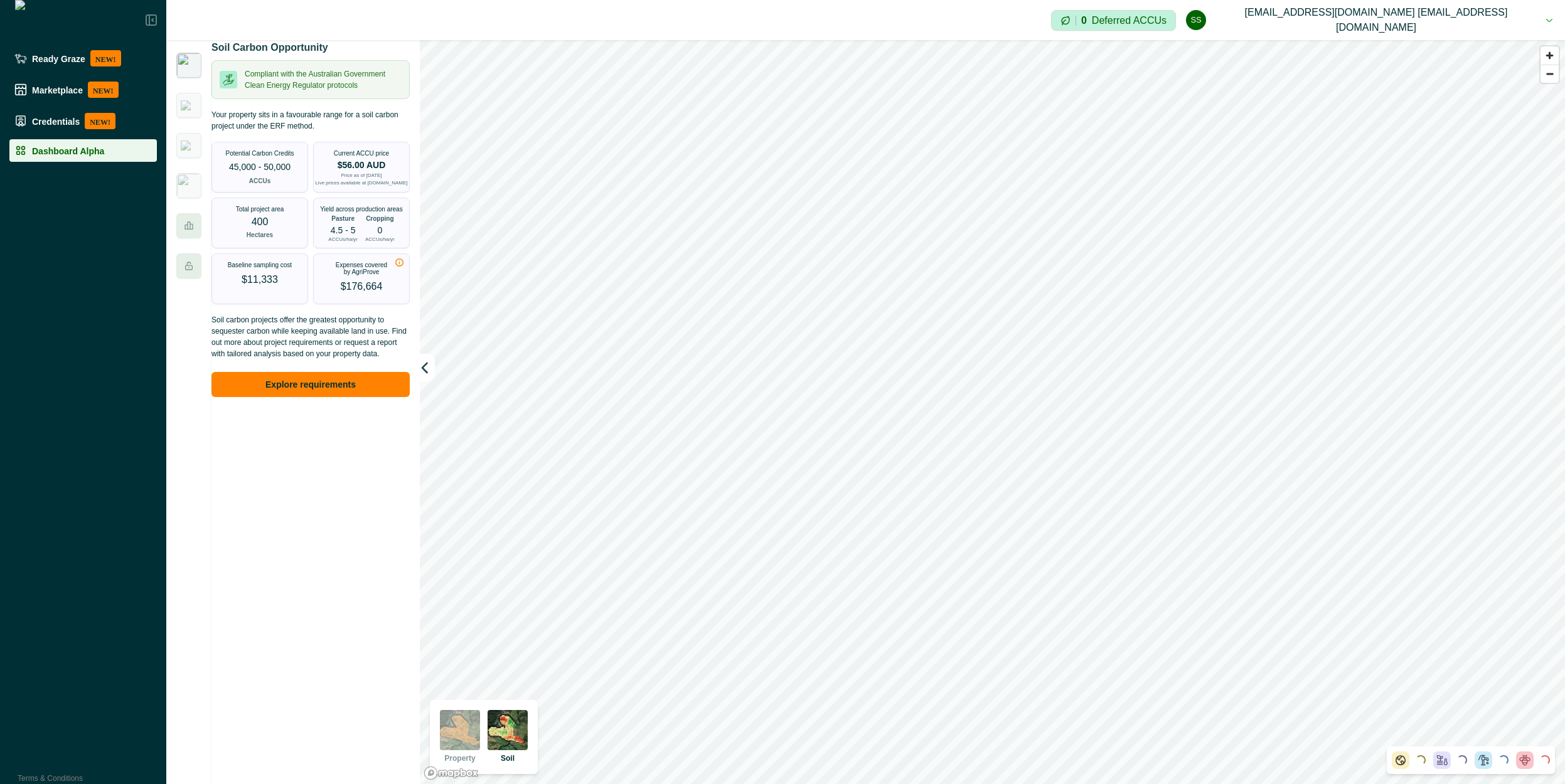
click at [187, 66] on img at bounding box center [188, 65] width 25 height 25
click at [190, 102] on img at bounding box center [188, 105] width 16 height 10
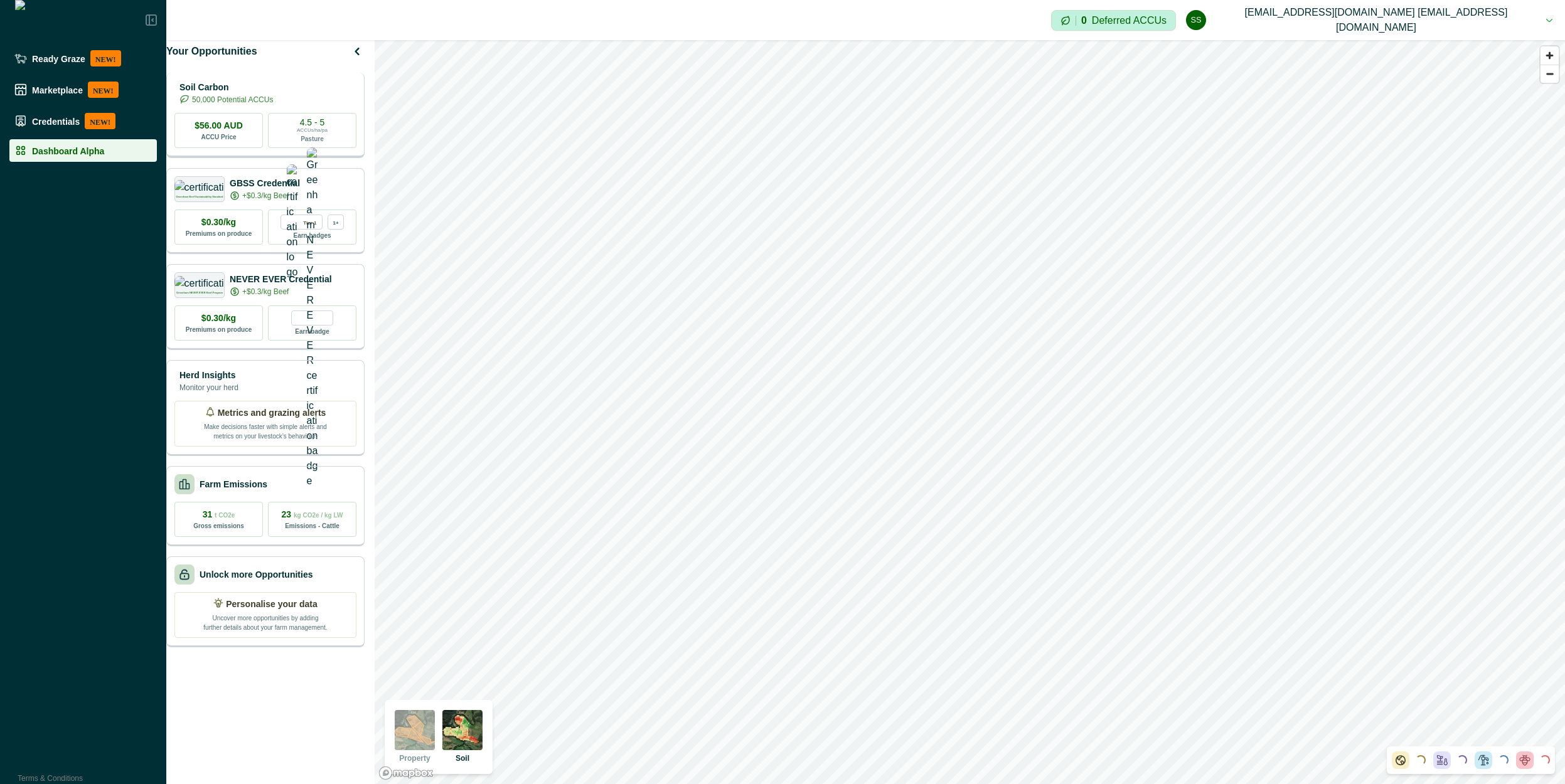
click at [175, 94] on img at bounding box center [175, 92] width 0 height 25
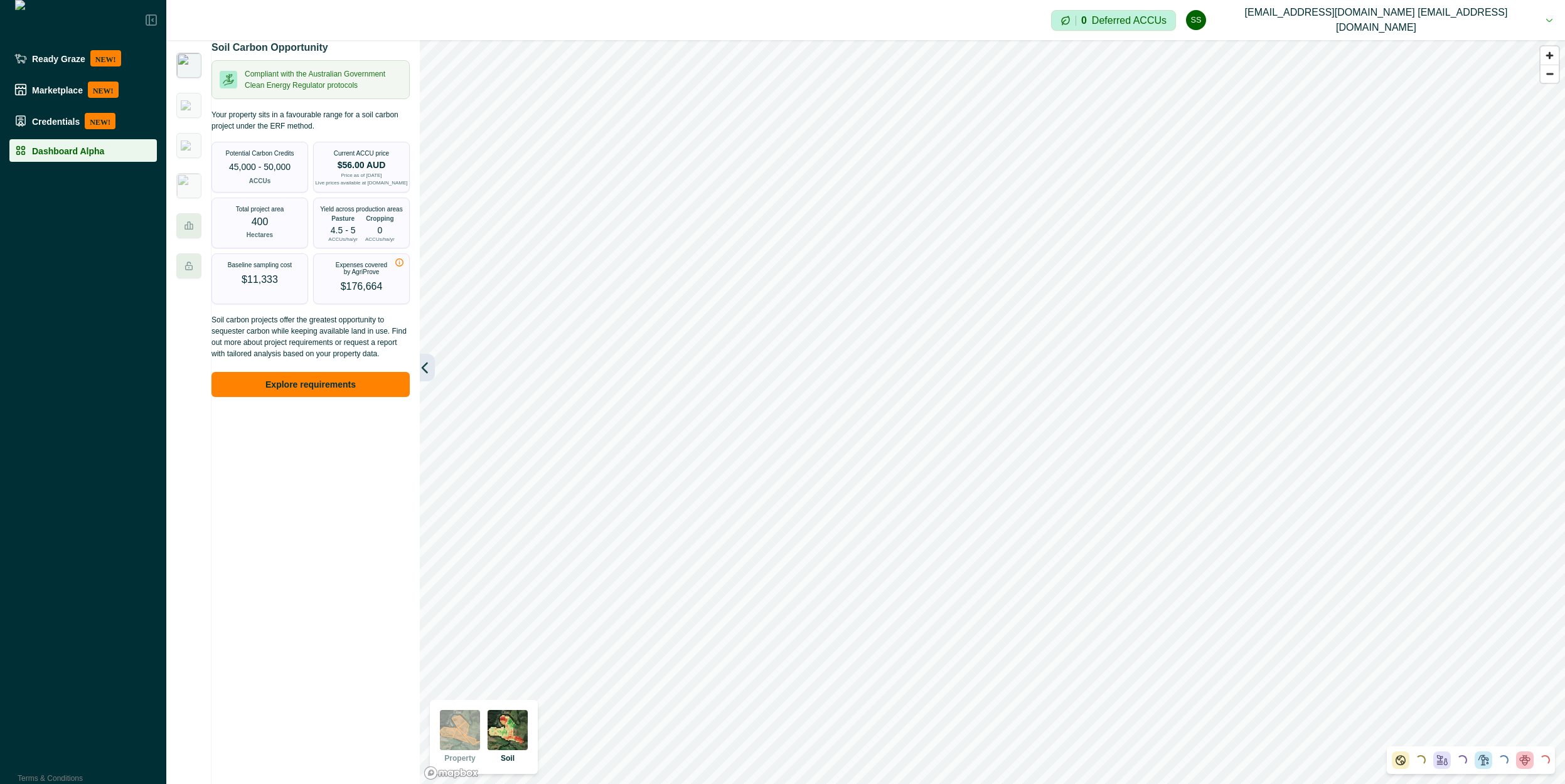
click at [426, 344] on icon "button" at bounding box center [425, 367] width 13 height 13
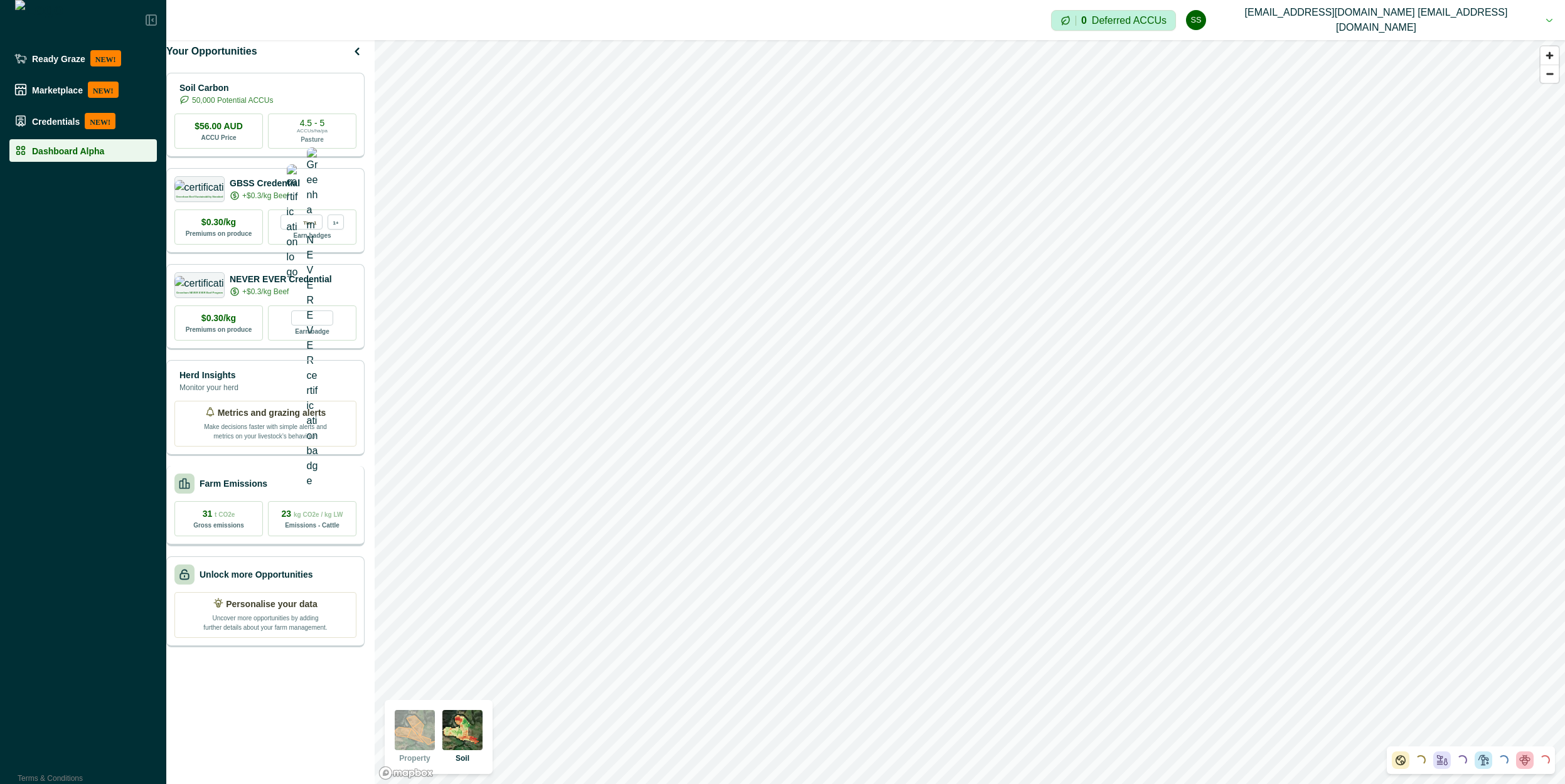
click at [267, 344] on div "Farm Emissions" at bounding box center [221, 483] width 92 height 20
click at [289, 344] on div "Farm Emissions" at bounding box center [265, 483] width 182 height 20
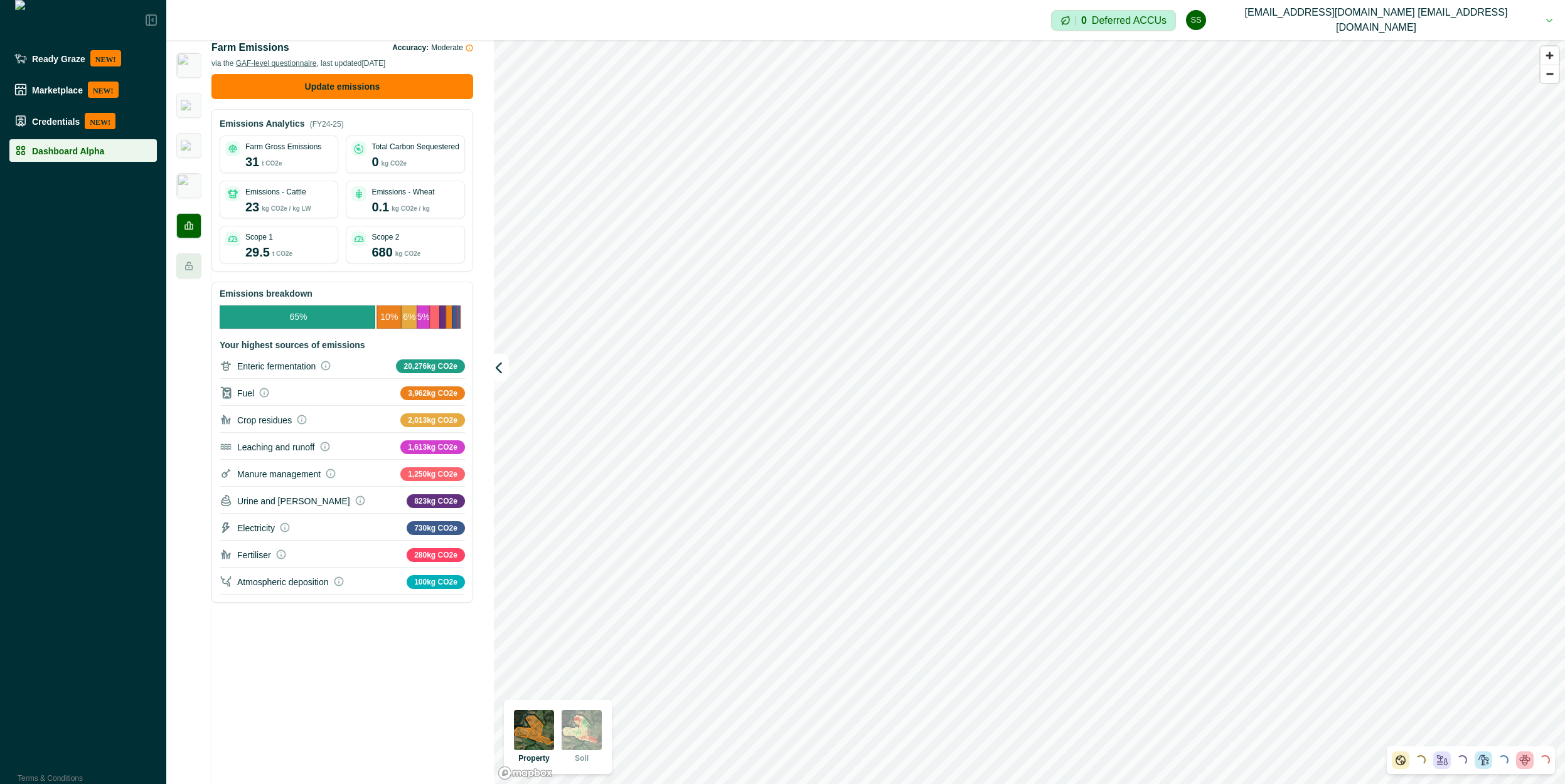
click at [326, 130] on p "(FY24-25)" at bounding box center [327, 124] width 34 height 11
click at [193, 68] on img at bounding box center [188, 65] width 25 height 25
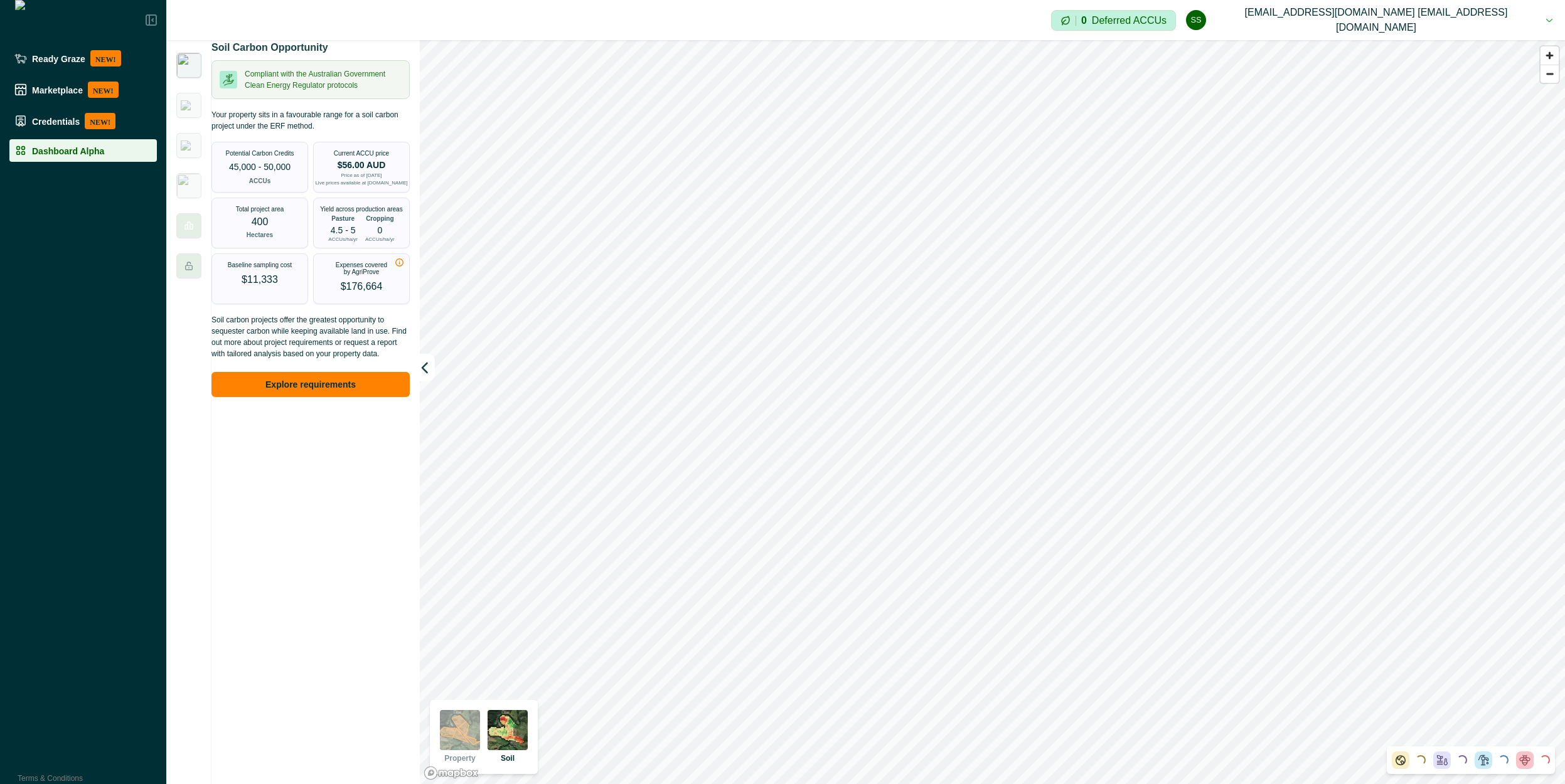
click at [382, 235] on p "0" at bounding box center [380, 230] width 5 height 9
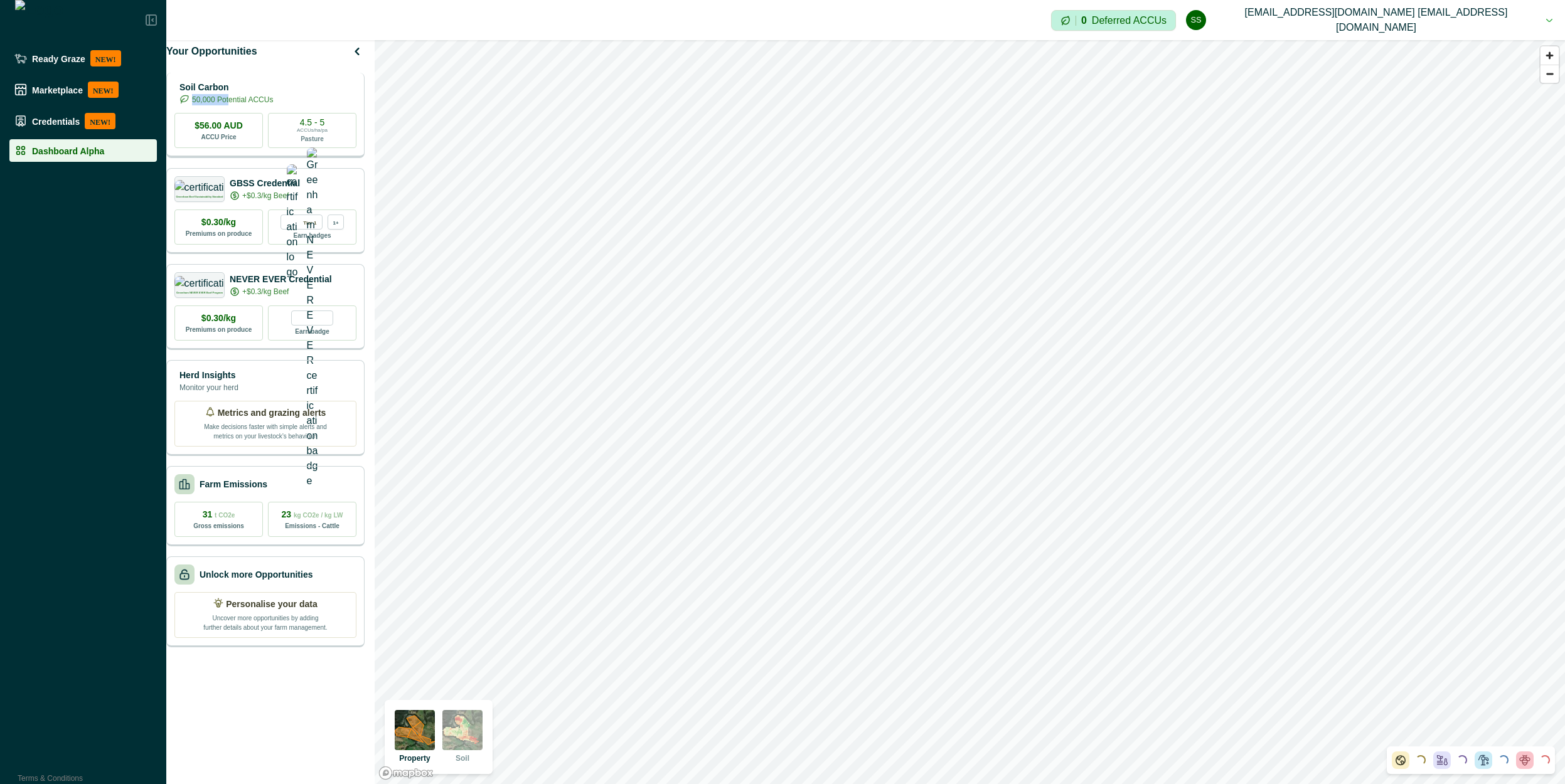
click at [265, 104] on p "50,000 Potential ACCUs" at bounding box center [232, 99] width 81 height 11
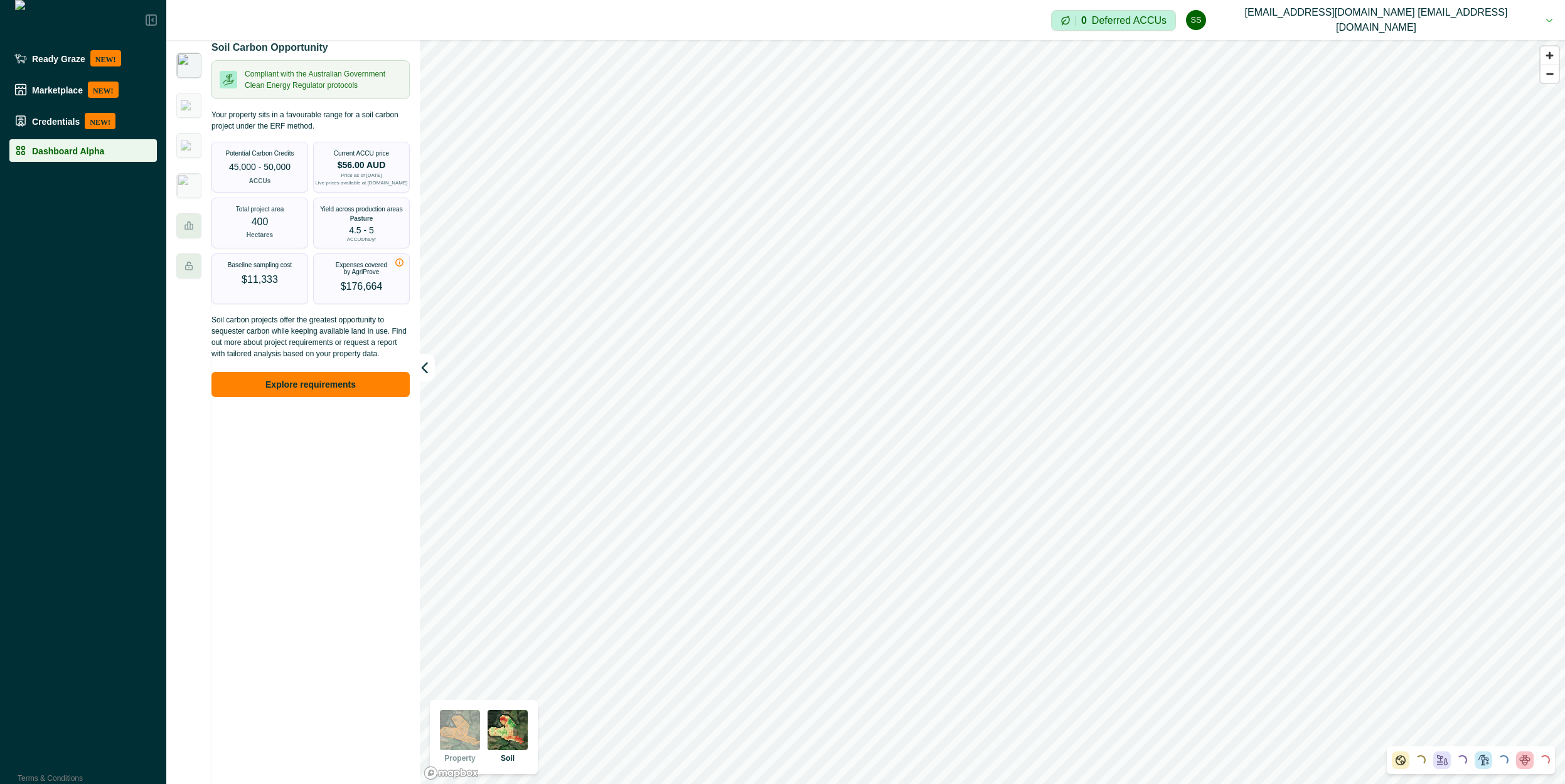
click at [367, 235] on p "4.5 - 5" at bounding box center [361, 230] width 25 height 9
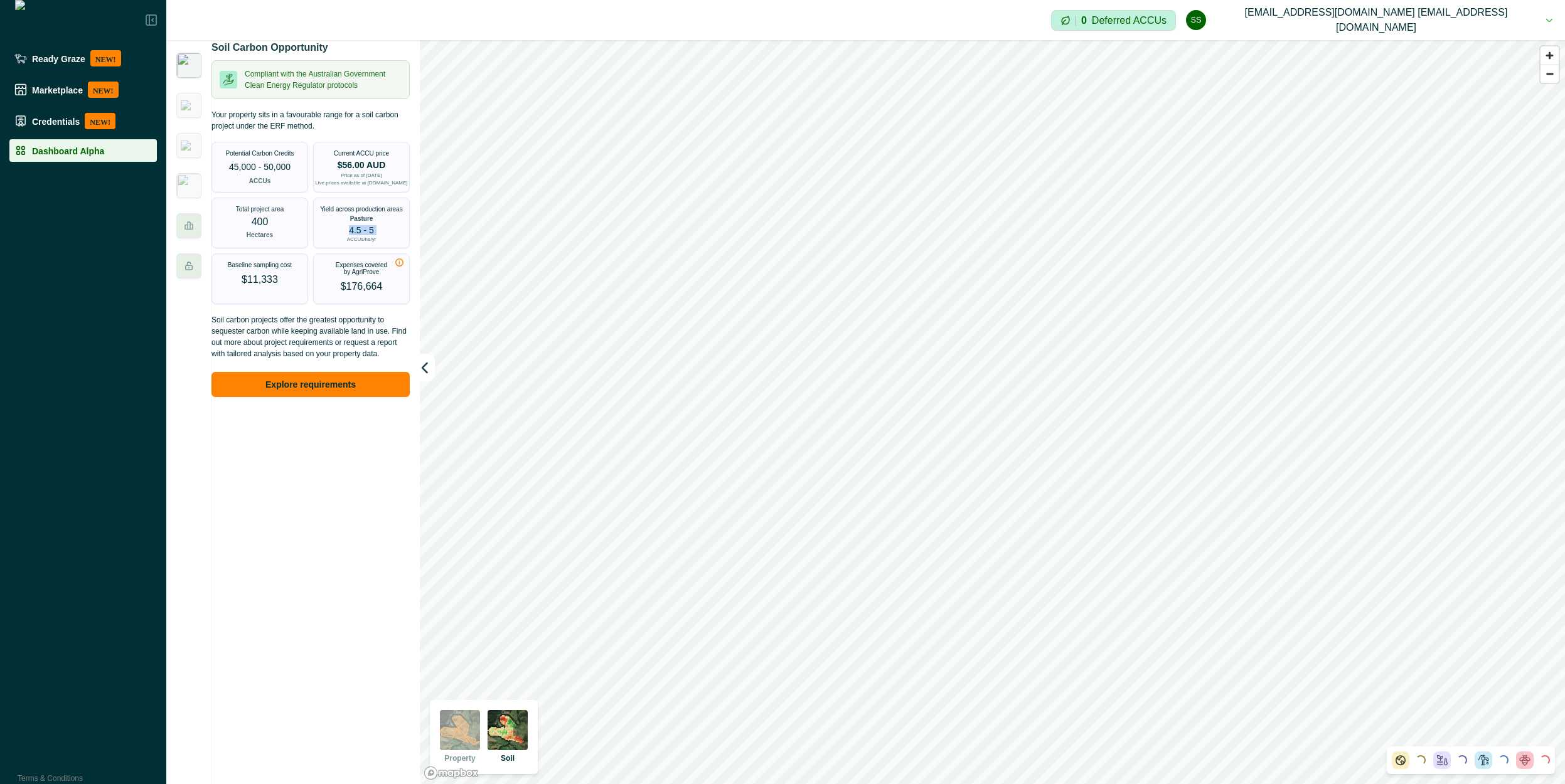
click at [367, 235] on p "4.5 - 5" at bounding box center [361, 230] width 25 height 9
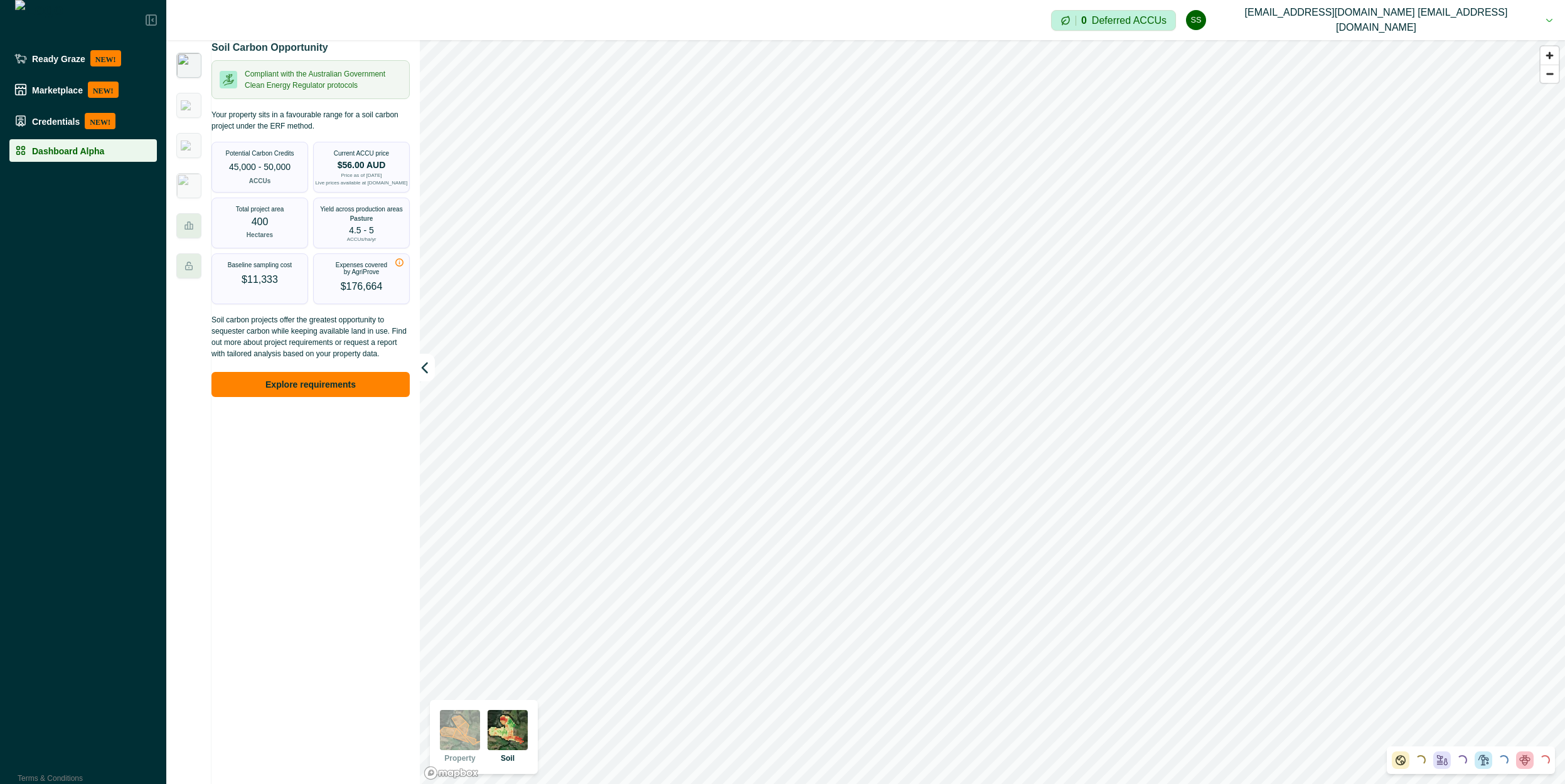
click at [367, 235] on p "4.5 - 5" at bounding box center [361, 230] width 25 height 9
click at [373, 242] on p "ACCUs/ha/yr" at bounding box center [361, 240] width 29 height 5
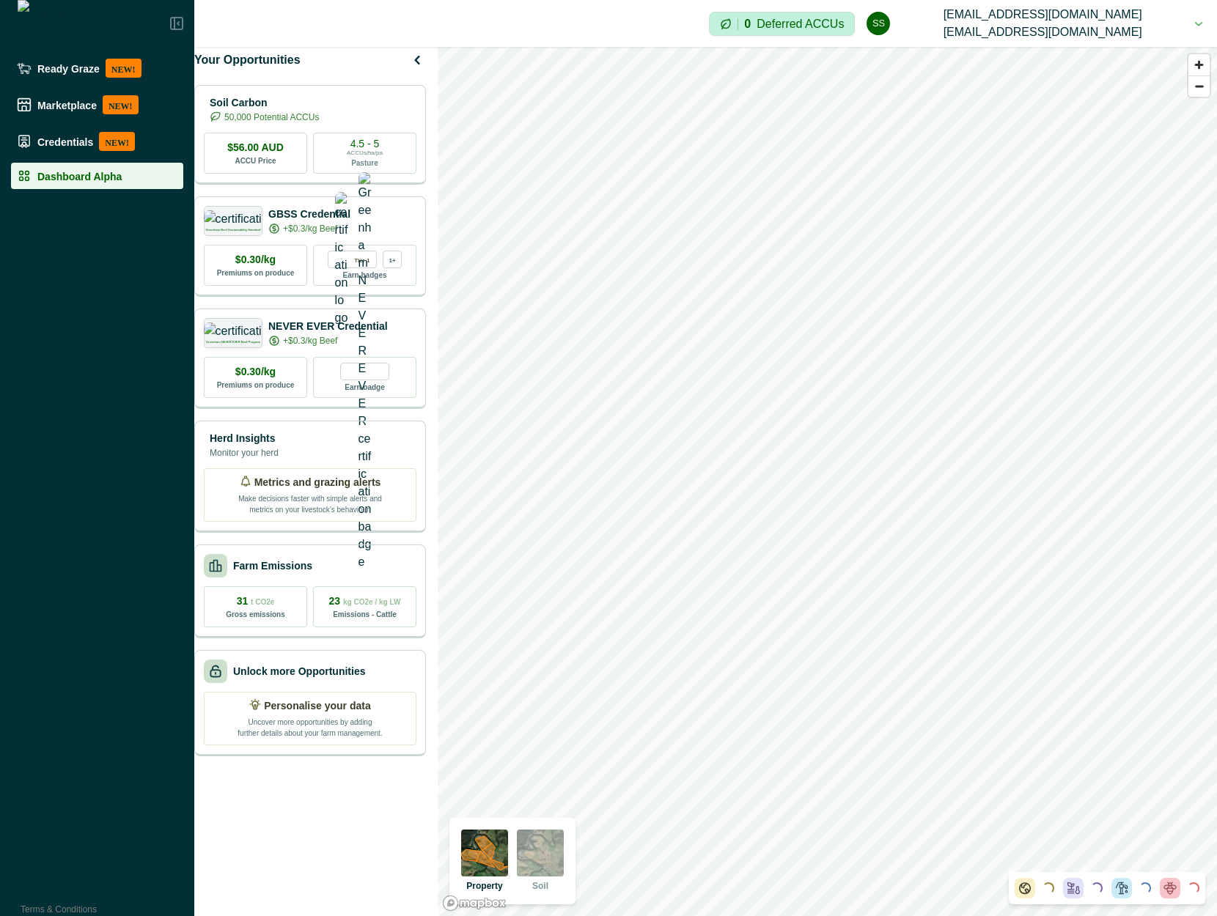
click at [546, 857] on img at bounding box center [540, 853] width 47 height 47
click at [1097, 29] on button "ss scp@agriprove.io scp@agriprove.io" at bounding box center [1034, 23] width 336 height 47
click at [1102, 75] on button "Sign out" at bounding box center [1068, 71] width 163 height 24
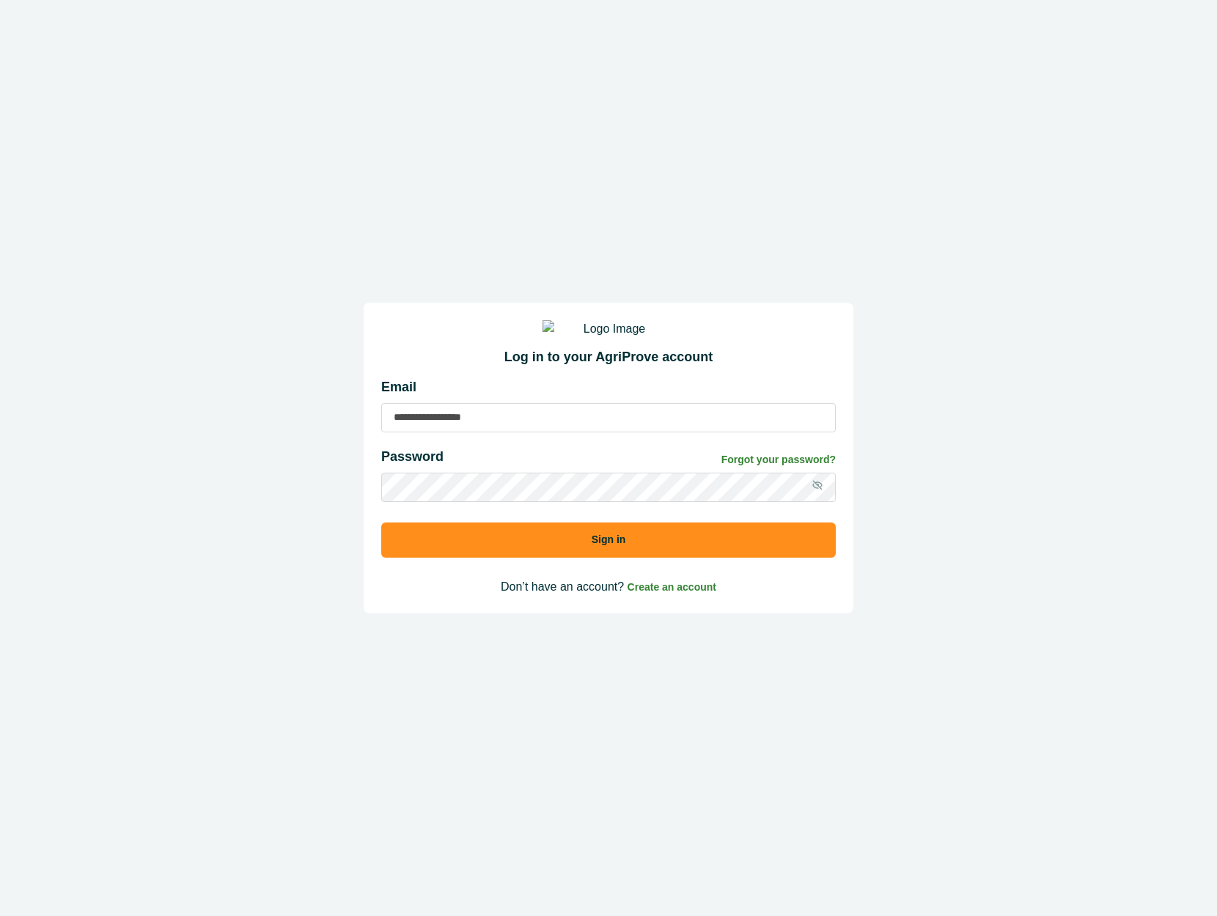
click at [535, 428] on input at bounding box center [608, 417] width 454 height 29
type input "**********"
click at [535, 430] on input "**********" at bounding box center [608, 417] width 454 height 29
click at [381, 523] on button "Sign in" at bounding box center [608, 540] width 454 height 35
